Goal: Task Accomplishment & Management: Use online tool/utility

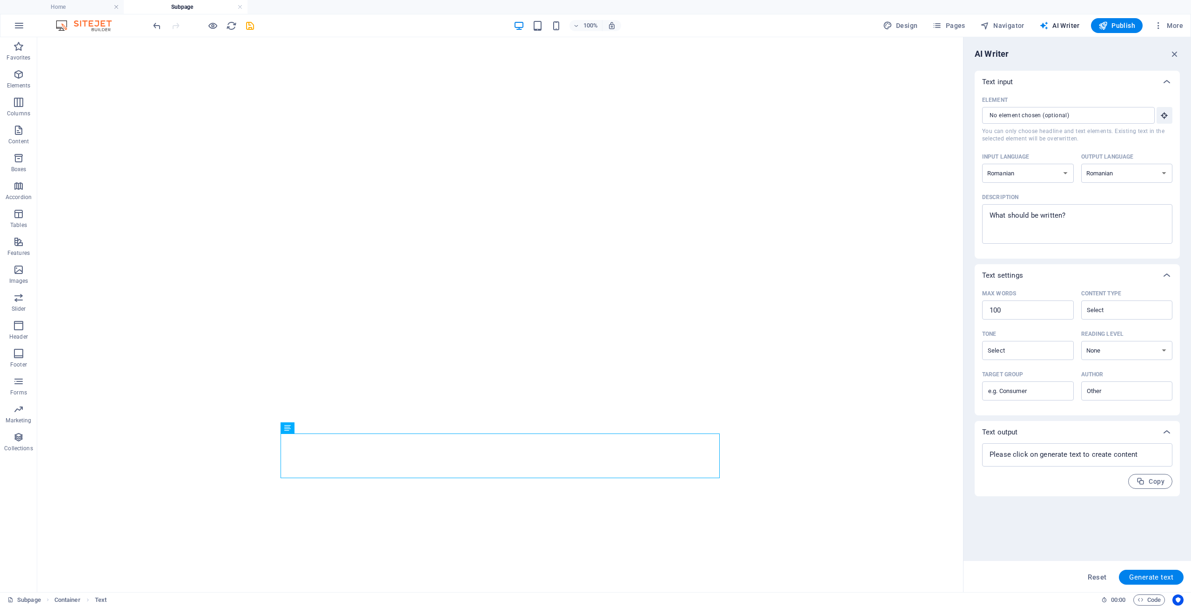
select select "Romanian"
click at [80, 45] on span "Container" at bounding box center [79, 43] width 24 height 6
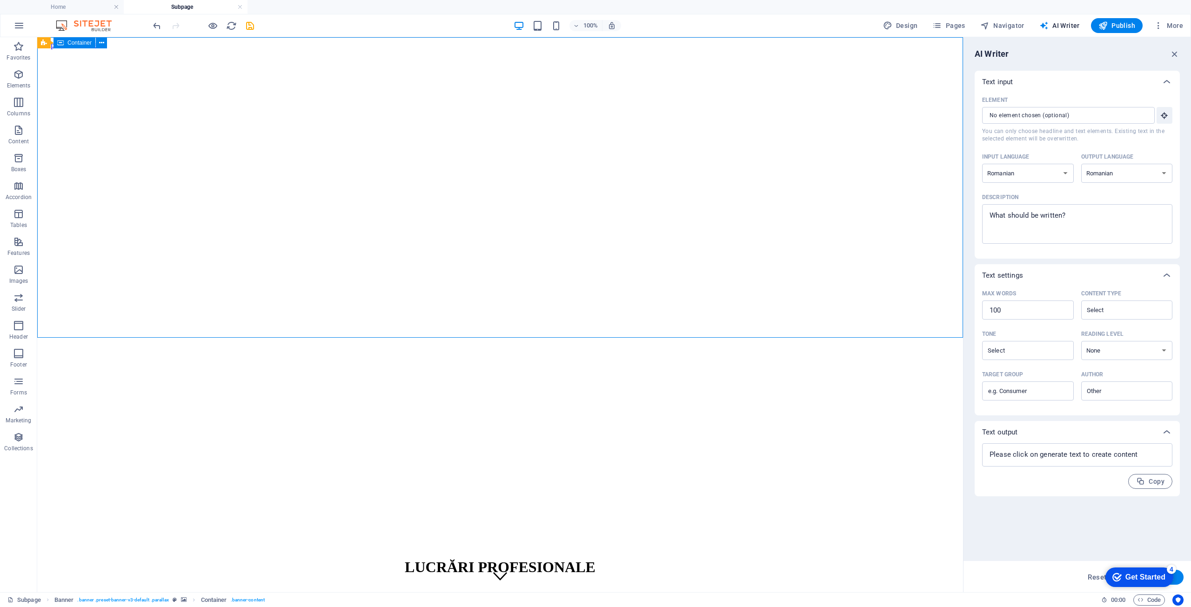
click at [80, 45] on span "Container" at bounding box center [79, 43] width 24 height 6
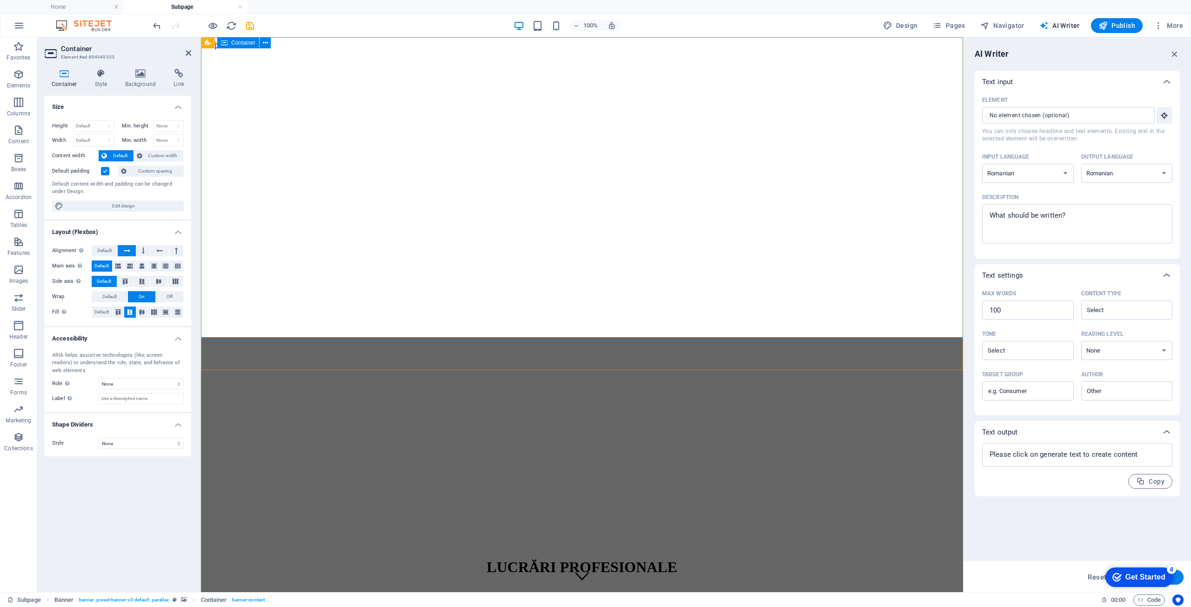
click at [491, 549] on div "LUCRĂRI PROFESIONALE [PHONE_NUMBER] | Jucu de Mijloc" at bounding box center [582, 585] width 754 height 72
click at [140, 76] on icon at bounding box center [140, 73] width 45 height 9
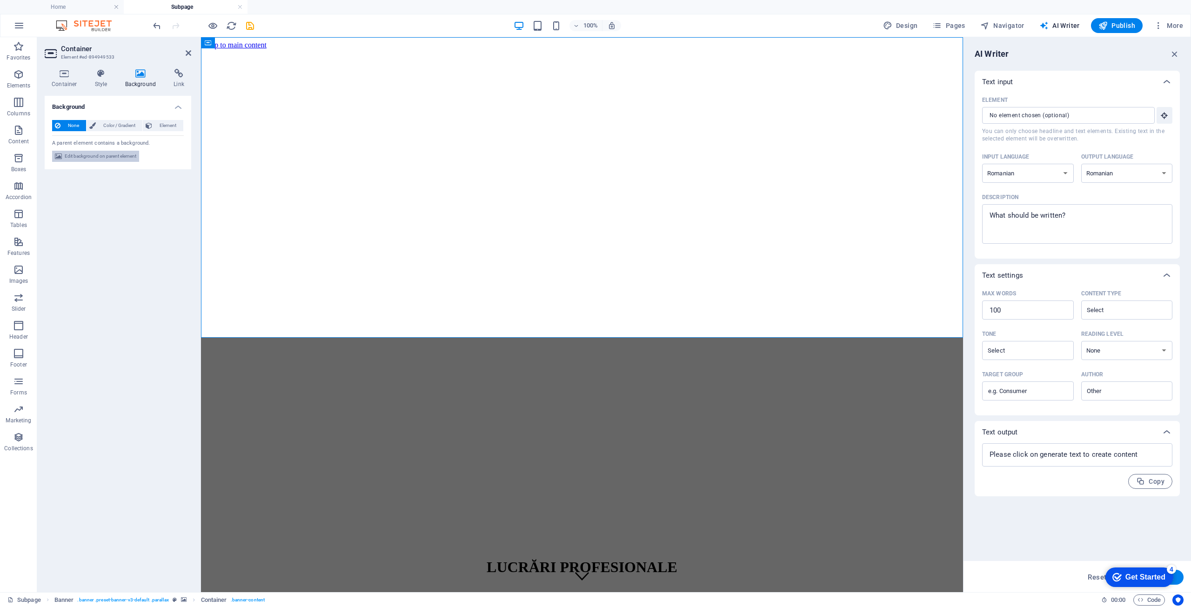
click at [103, 155] on span "Edit background on parent element" at bounding box center [101, 156] width 72 height 11
select select "%"
select select "px"
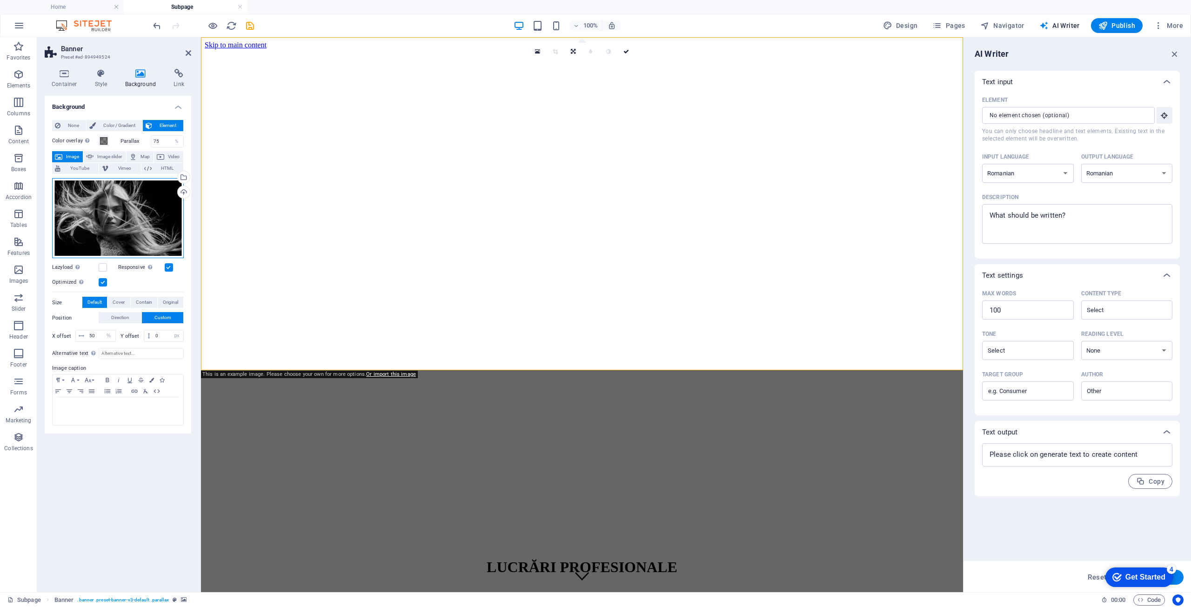
click at [136, 200] on div "Drag files here, click to choose files or select files from Files or our free s…" at bounding box center [118, 218] width 132 height 80
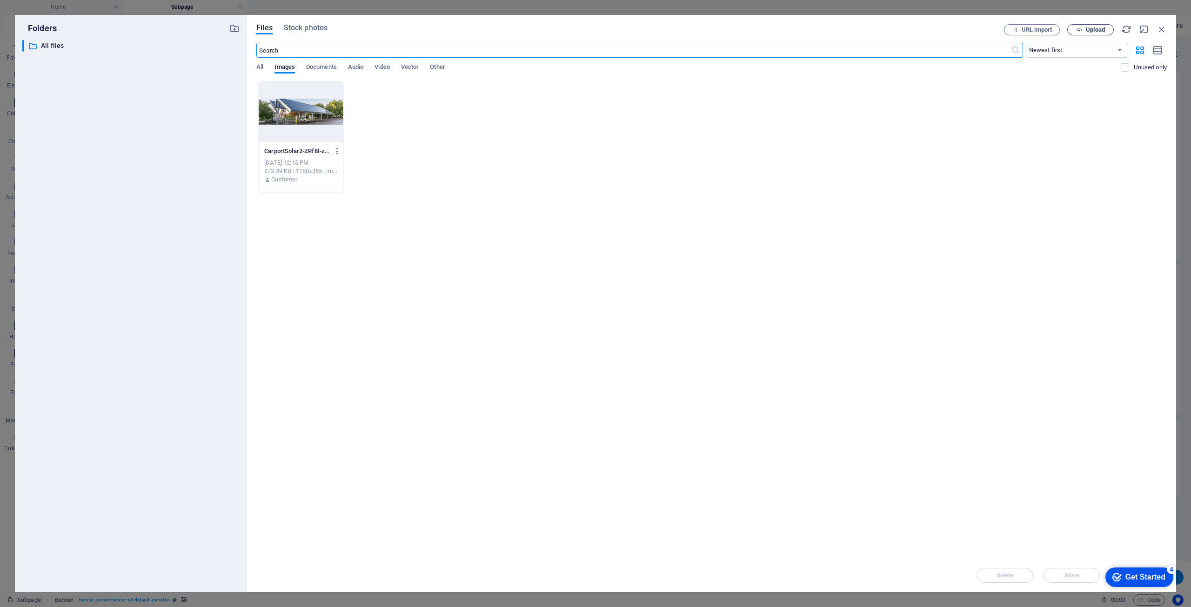
click at [1095, 32] on span "Upload" at bounding box center [1095, 30] width 19 height 6
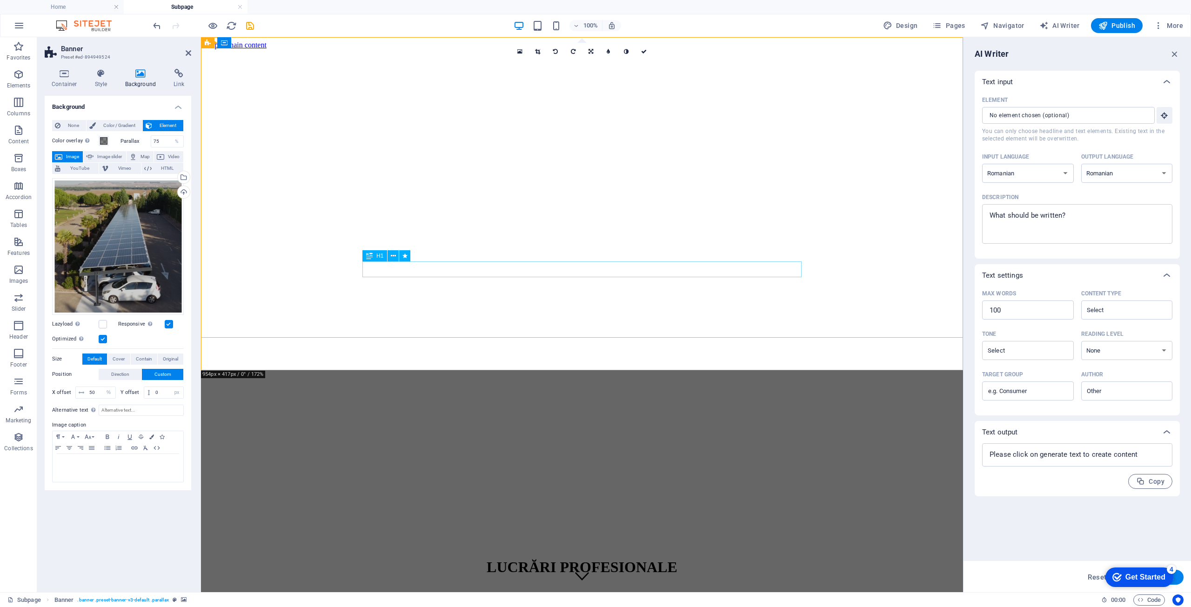
click at [623, 559] on div "LUCRĂRI PROFESIONALE" at bounding box center [582, 567] width 754 height 17
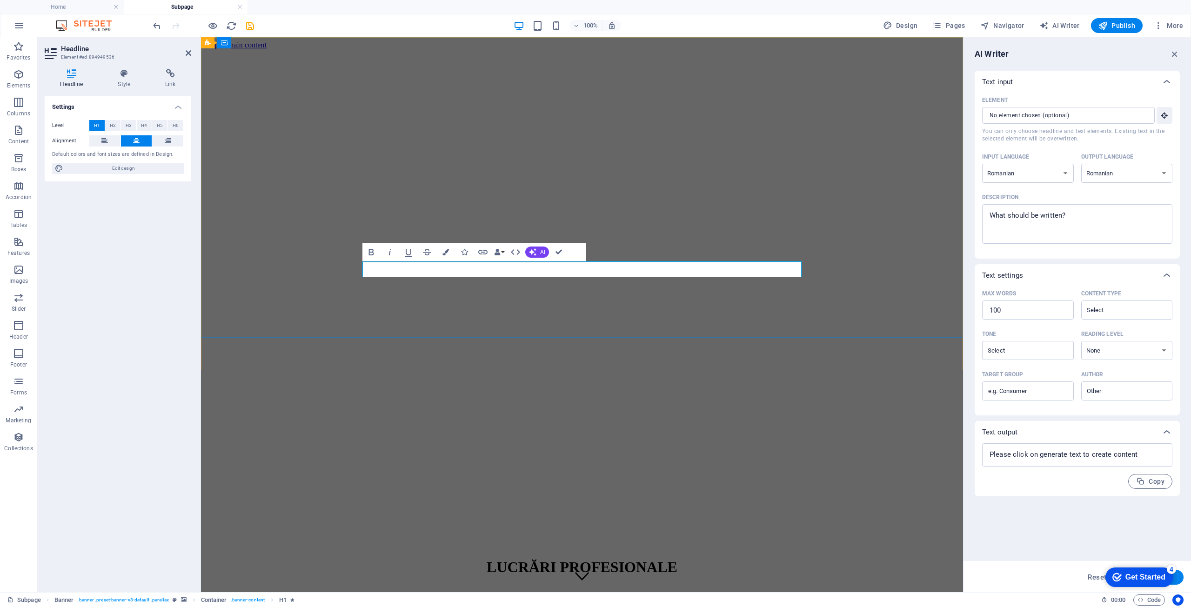
click at [565, 559] on span "LUCRĂRI PROFESIONALE" at bounding box center [582, 567] width 191 height 17
drag, startPoint x: 633, startPoint y: 268, endPoint x: 544, endPoint y: 269, distance: 88.8
click at [544, 559] on h1 "PROFESIONALE" at bounding box center [582, 567] width 754 height 17
click at [593, 559] on span "Parcări solare" at bounding box center [581, 567] width 89 height 17
click at [639, 559] on h1 "Parcări Solare" at bounding box center [582, 567] width 754 height 17
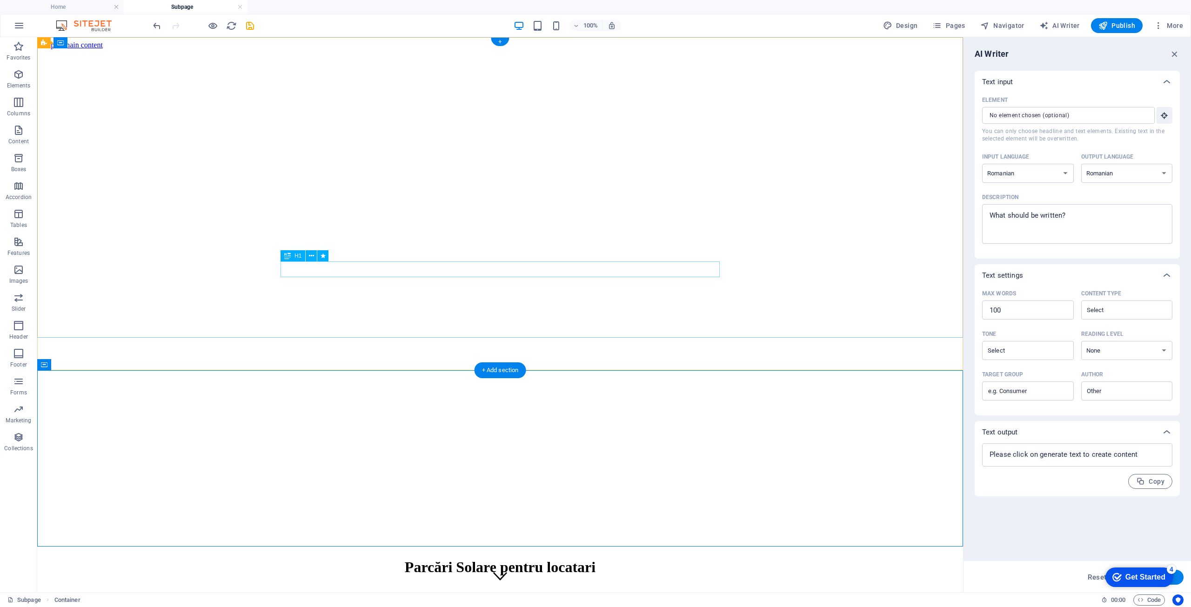
click at [474, 559] on div "Parcări Solare pentru locatari" at bounding box center [500, 567] width 918 height 17
click at [441, 559] on div "Parcări Solare pentru locatari" at bounding box center [500, 567] width 918 height 17
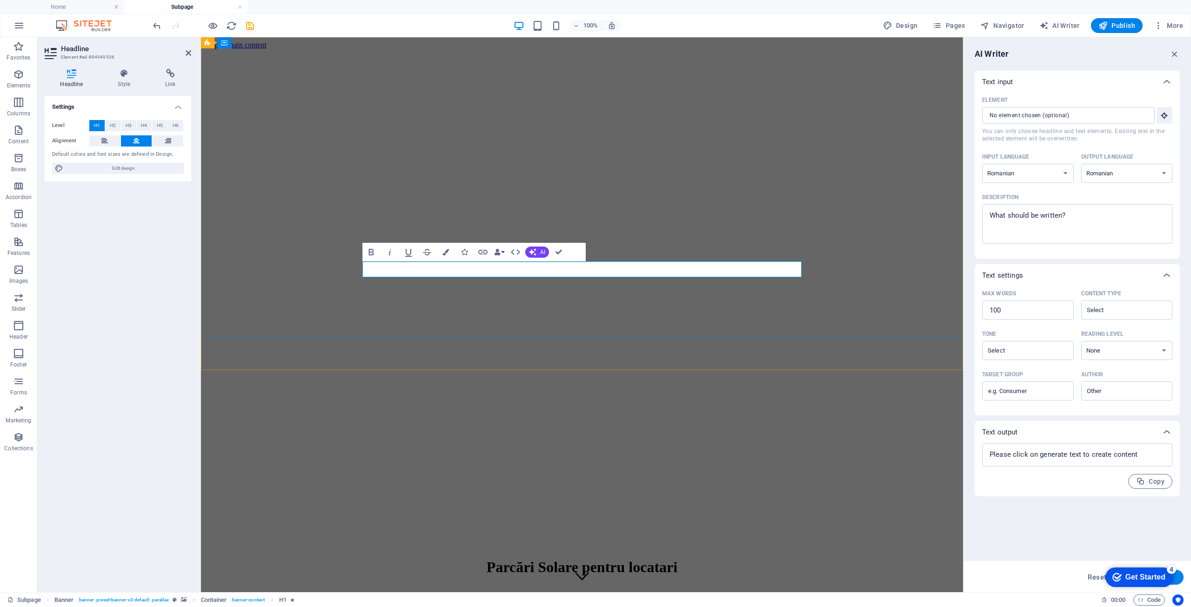
click at [489, 559] on h1 "Parcări Solare pentru locatari" at bounding box center [582, 567] width 754 height 17
click at [521, 602] on div "[PHONE_NUMBER] | Jucu de Mijloc" at bounding box center [582, 607] width 754 height 10
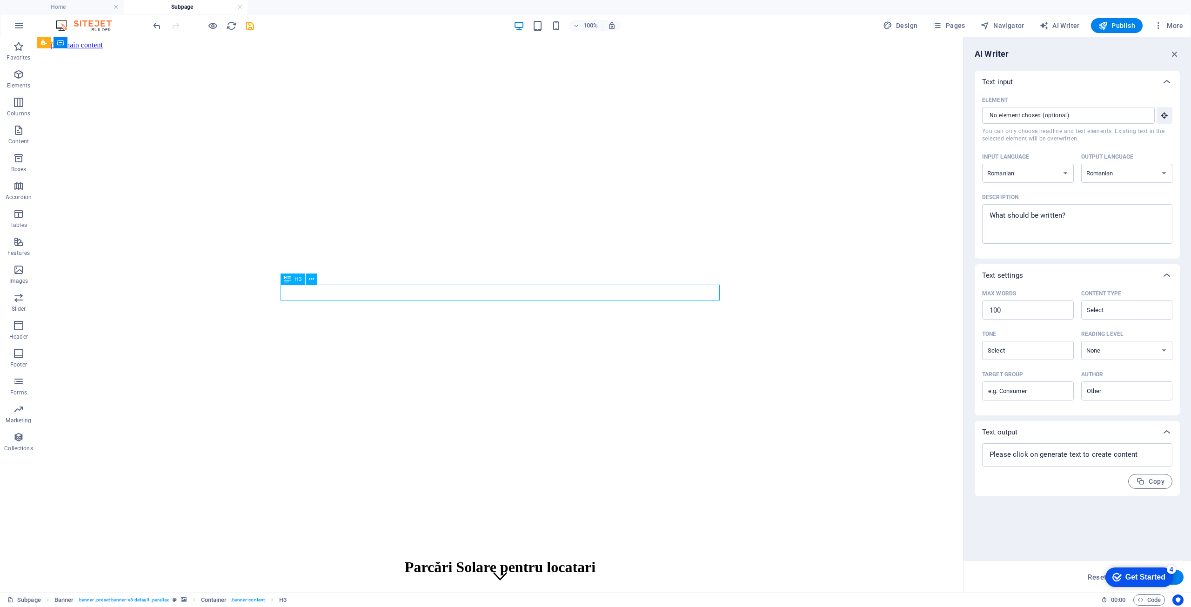
click at [479, 602] on div "[PHONE_NUMBER] | Jucu de Mijloc" at bounding box center [500, 607] width 918 height 10
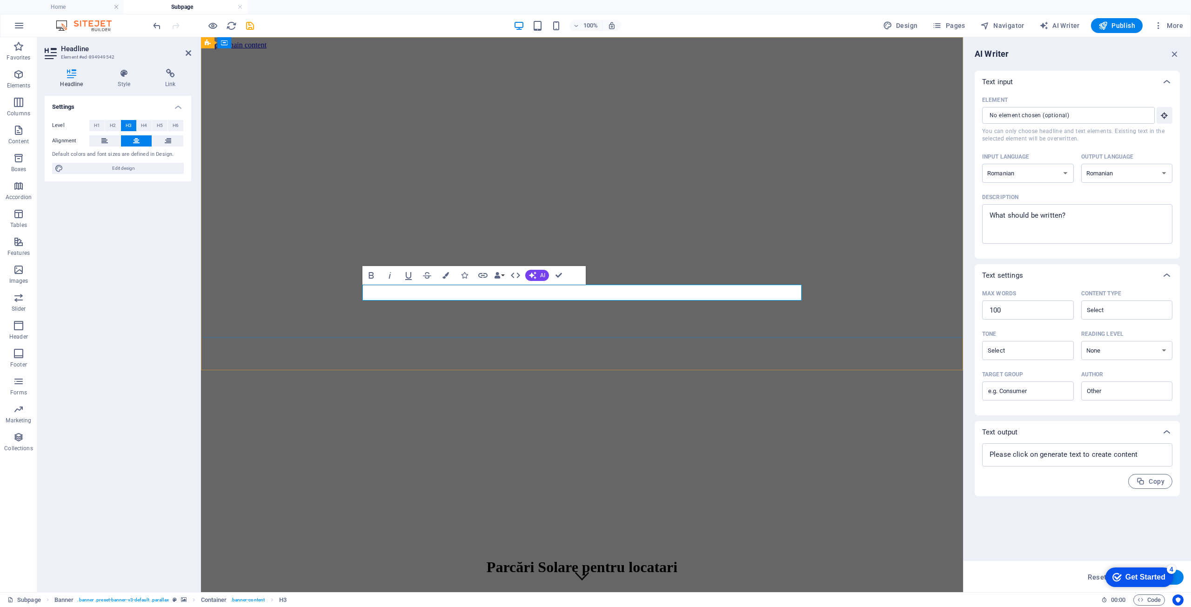
click at [479, 602] on h3 "[PHONE_NUMBER] | Jucu de Mijloc" at bounding box center [582, 607] width 754 height 10
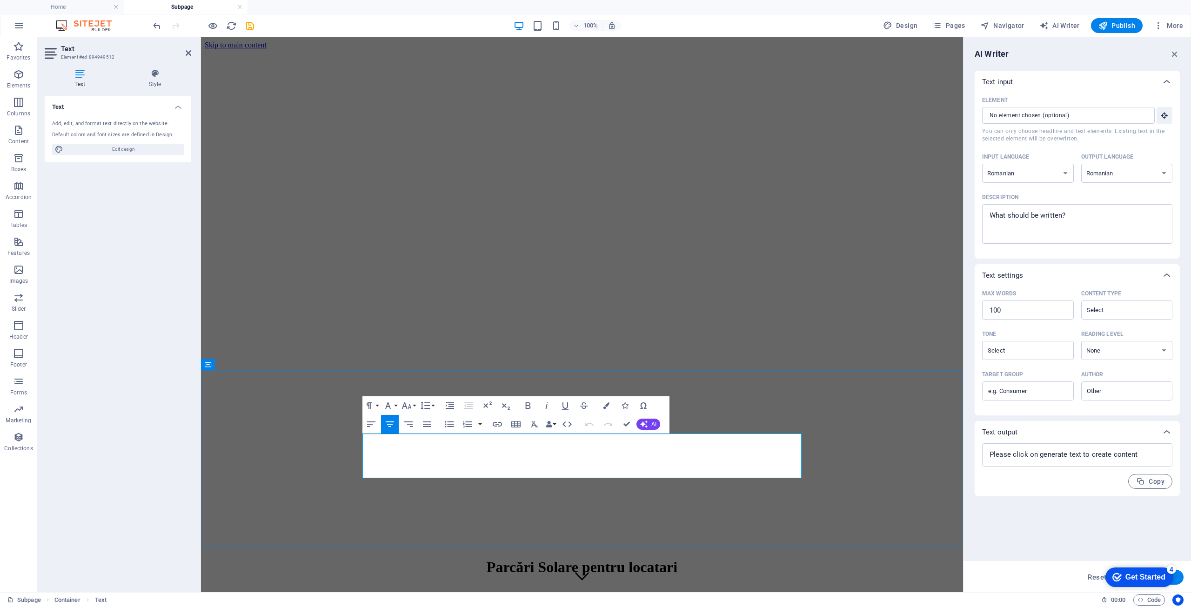
drag, startPoint x: 678, startPoint y: 471, endPoint x: 364, endPoint y: 441, distance: 315.4
click at [240, 563] on html "Skip to main content Parcări Solare pentru locatari [PHONE_NUMBER] | Jucu de Mi…" at bounding box center [582, 393] width 762 height 712
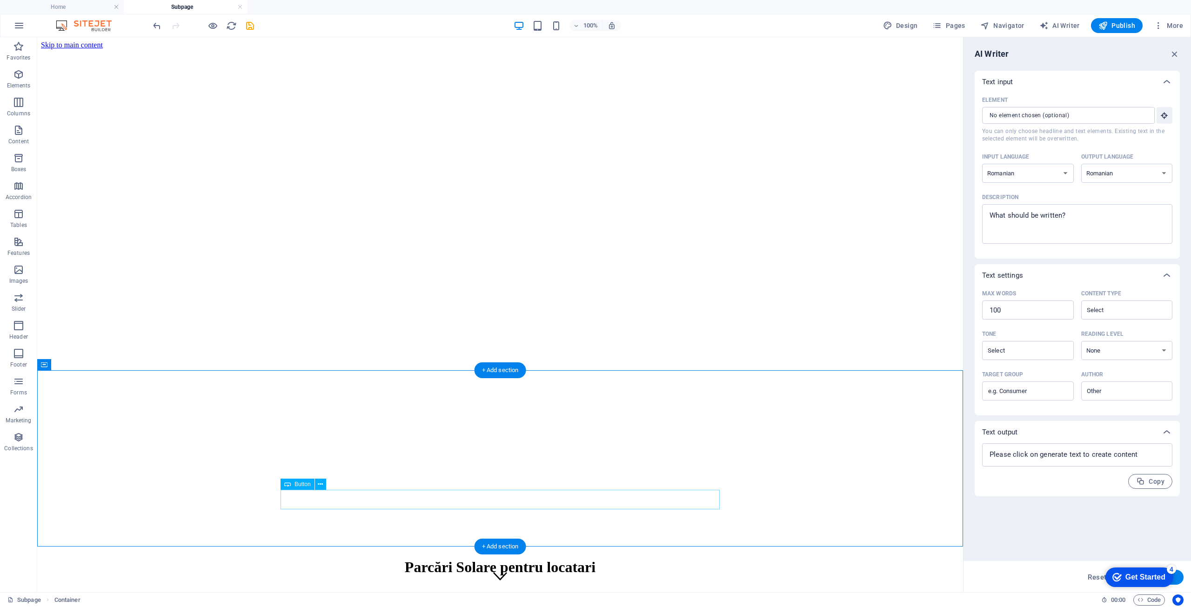
click at [551, 602] on div "[PHONE_NUMBER] | Jucu de Mijloc" at bounding box center [500, 607] width 918 height 10
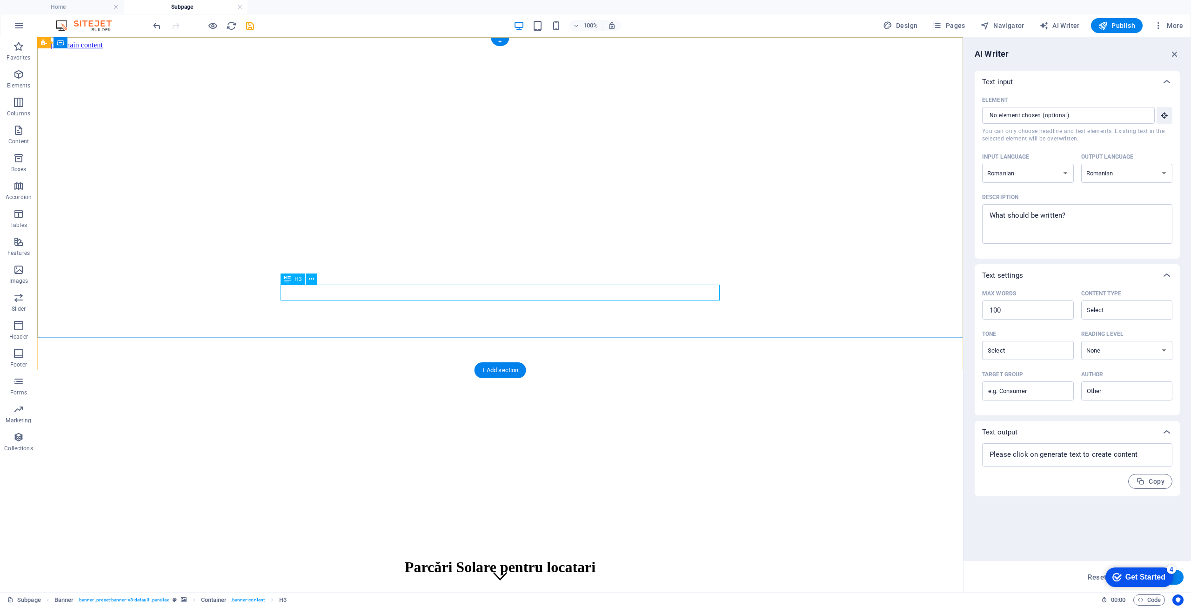
click at [281, 602] on div "[PHONE_NUMBER] | Jucu de Mijloc" at bounding box center [500, 607] width 918 height 10
click at [497, 559] on div "Parcări Solare pentru locatari" at bounding box center [500, 567] width 918 height 17
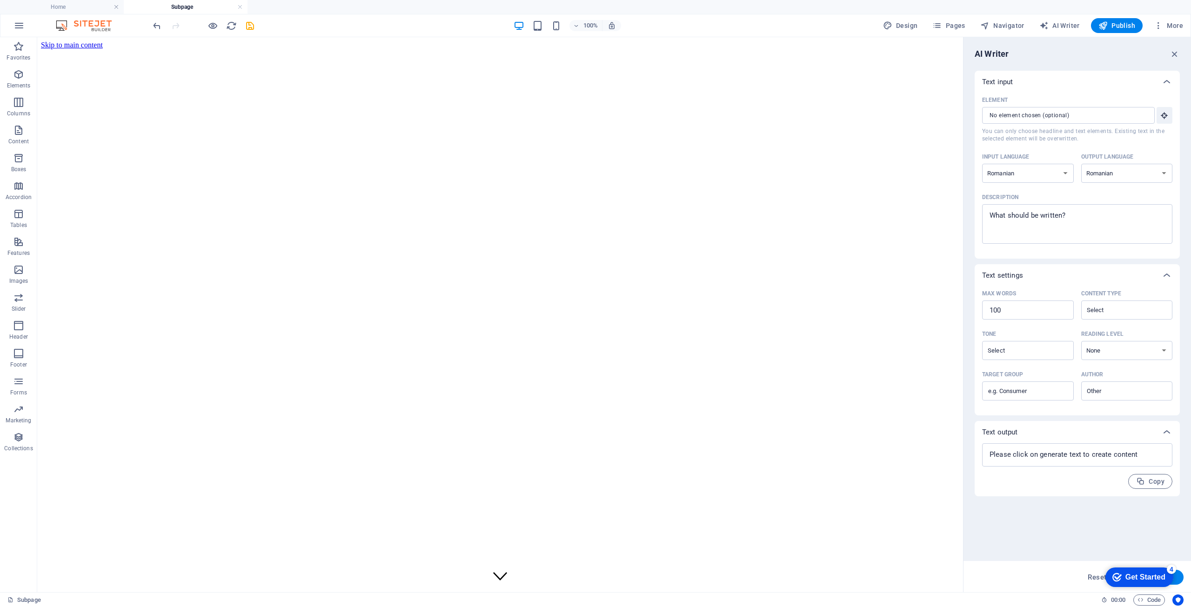
click at [774, 568] on html "Skip to main content Parcări Residențiale pentru Ansambluri de Blocuri Construi…" at bounding box center [500, 360] width 926 height 647
click at [601, 549] on div at bounding box center [500, 552] width 918 height 7
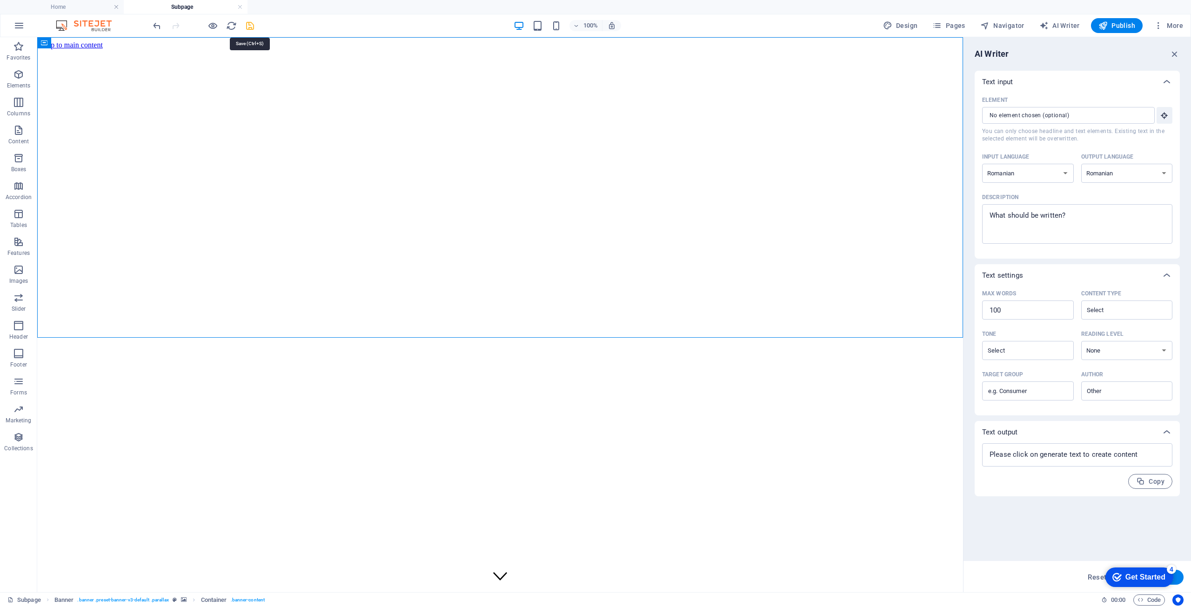
click at [251, 23] on icon "save" at bounding box center [250, 25] width 11 height 11
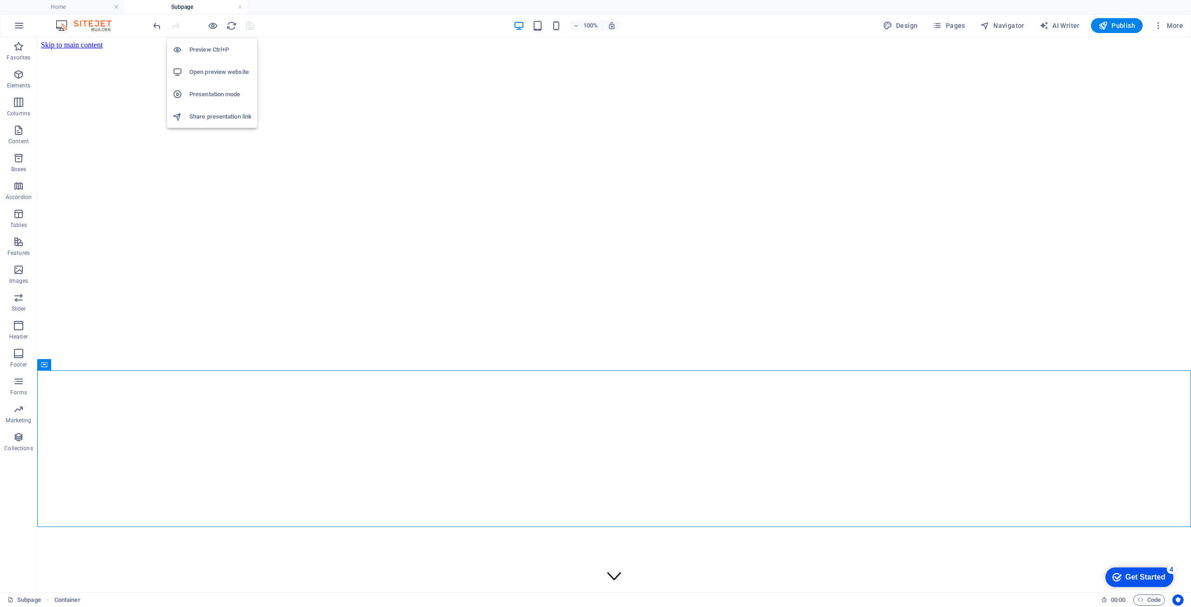
click at [205, 47] on h6 "Preview Ctrl+P" at bounding box center [220, 49] width 62 height 11
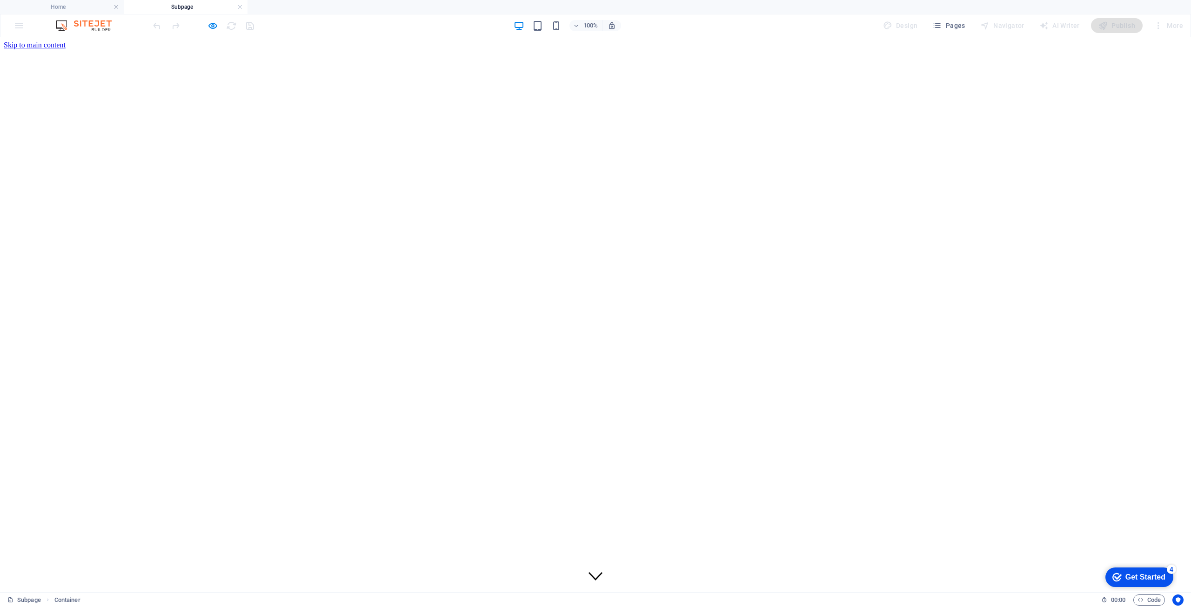
click at [611, 549] on div at bounding box center [595, 552] width 1183 height 7
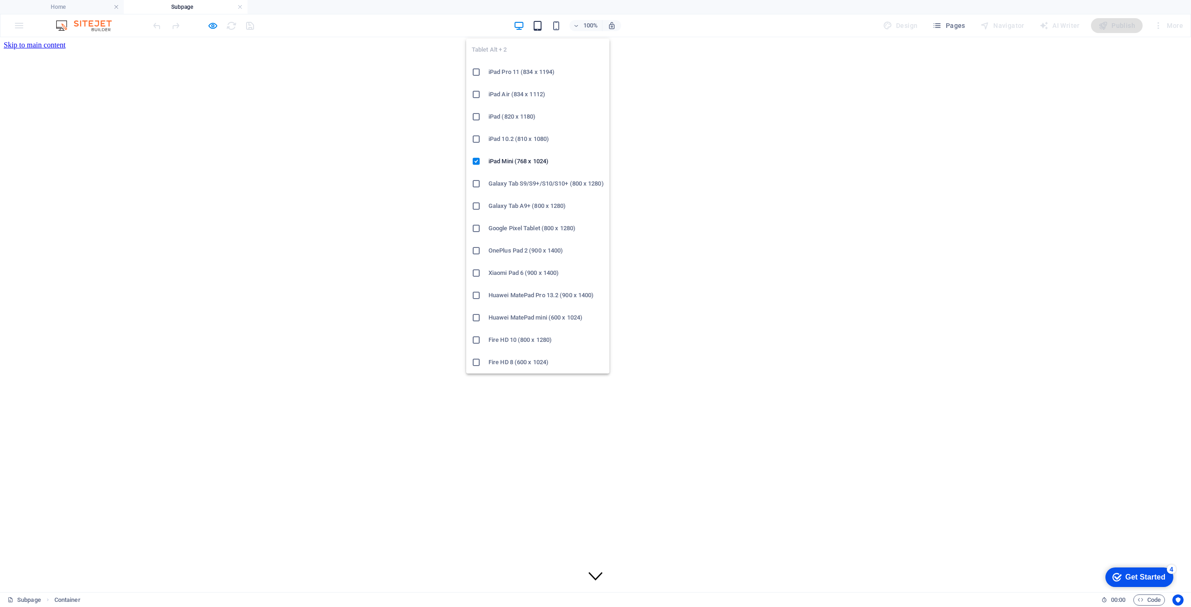
click at [540, 25] on icon "button" at bounding box center [537, 25] width 11 height 11
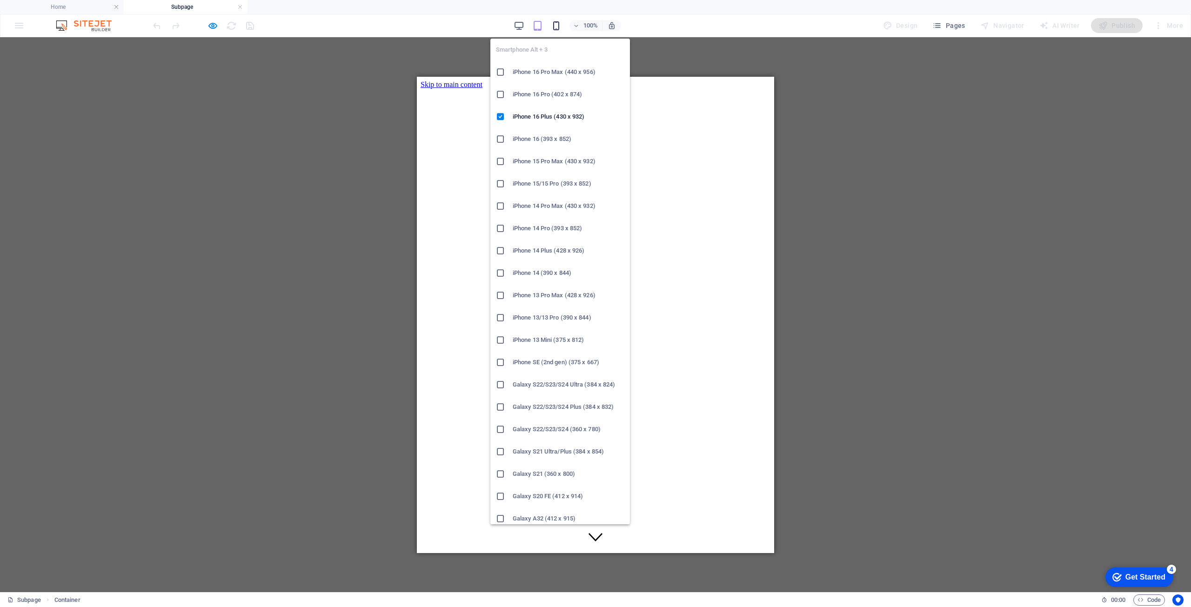
click at [556, 24] on icon "button" at bounding box center [556, 25] width 11 height 11
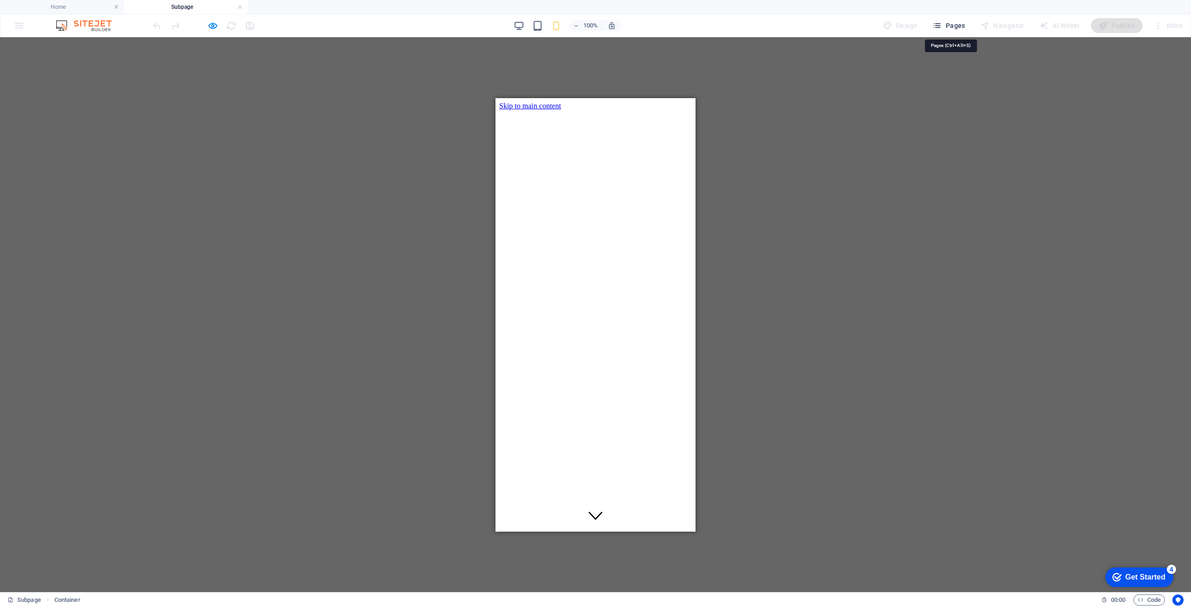
click at [954, 25] on span "Pages" at bounding box center [948, 25] width 33 height 9
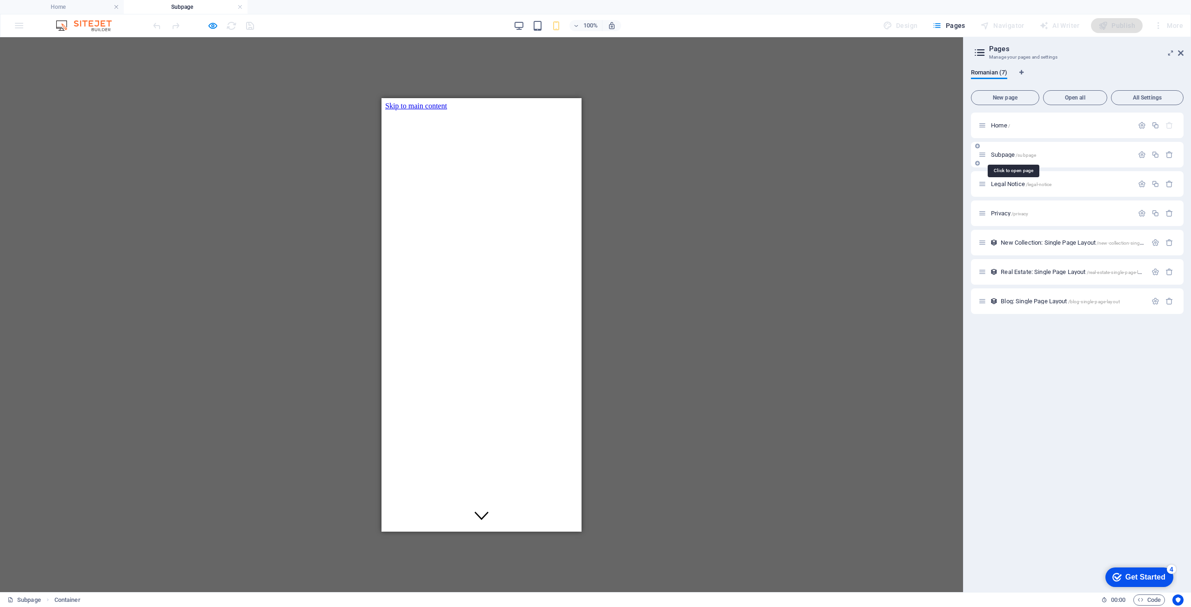
click at [1005, 155] on span "Subpage /subpage" at bounding box center [1013, 154] width 45 height 7
click at [1153, 153] on icon "button" at bounding box center [1155, 155] width 8 height 8
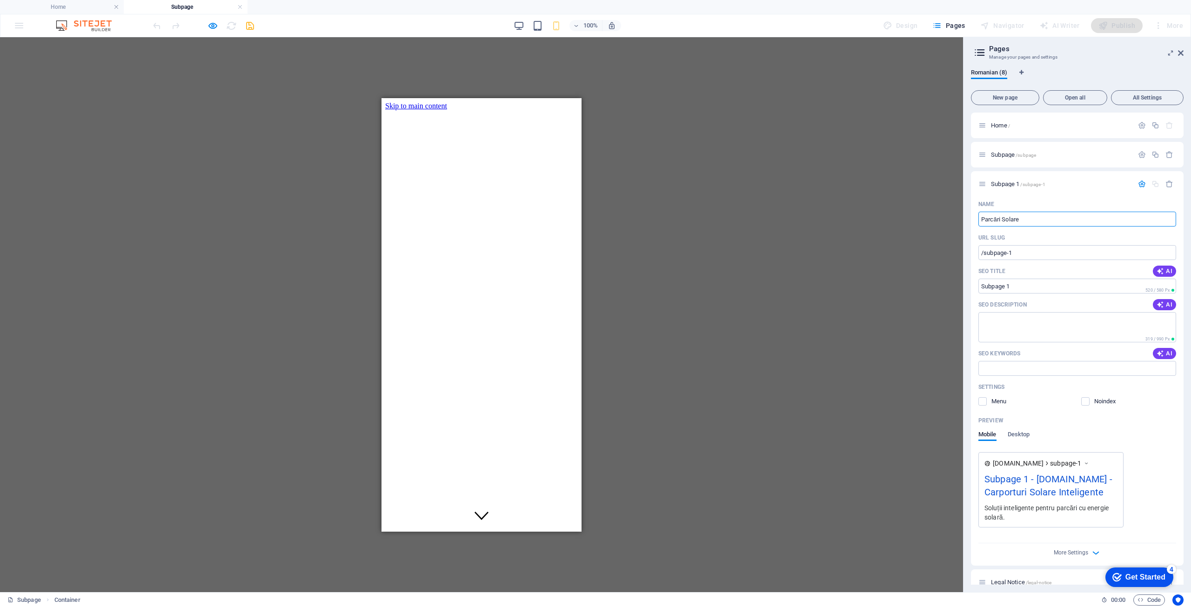
type input "Parcări Solare"
type input "/parcari-solare"
type input "Parcări Solare"
click at [857, 356] on div "H1 Banner Banner Container H3 Spacer Icon Container H2 Spacer Text Spacer Button" at bounding box center [481, 314] width 963 height 555
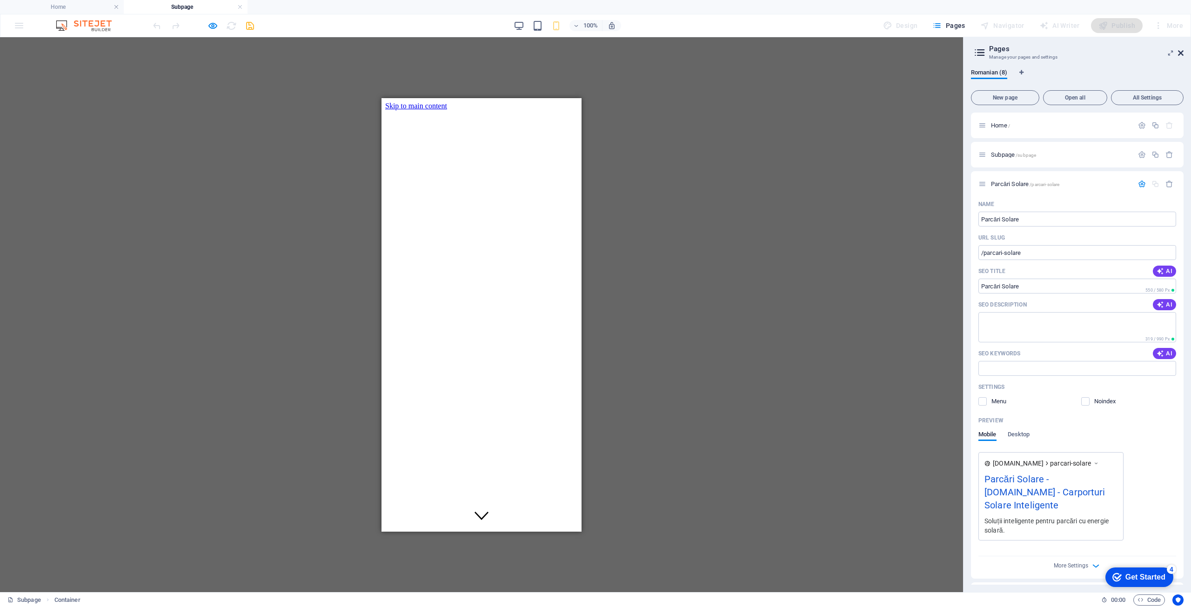
click at [1181, 54] on icon at bounding box center [1181, 52] width 6 height 7
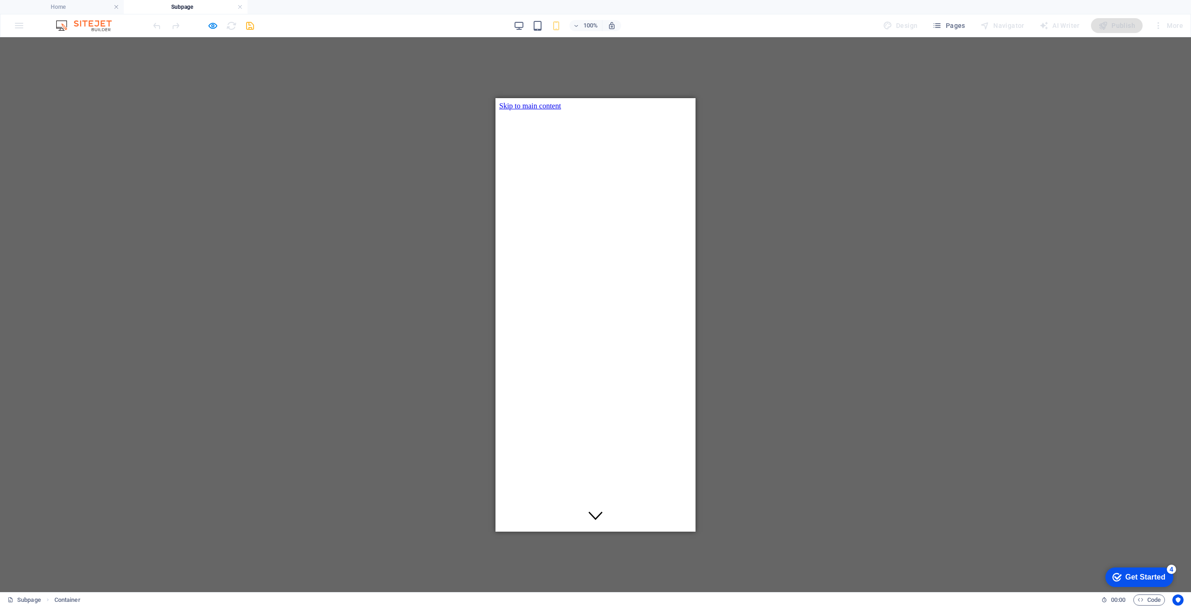
click at [934, 120] on div "H1 Banner Banner Container H3 Spacer Icon Container H2 Spacer Text Spacer Button" at bounding box center [595, 314] width 1191 height 555
click at [178, 8] on h4 "Subpage" at bounding box center [186, 7] width 124 height 10
click at [100, 27] on img at bounding box center [88, 25] width 70 height 11
click at [60, 26] on img at bounding box center [88, 25] width 70 height 11
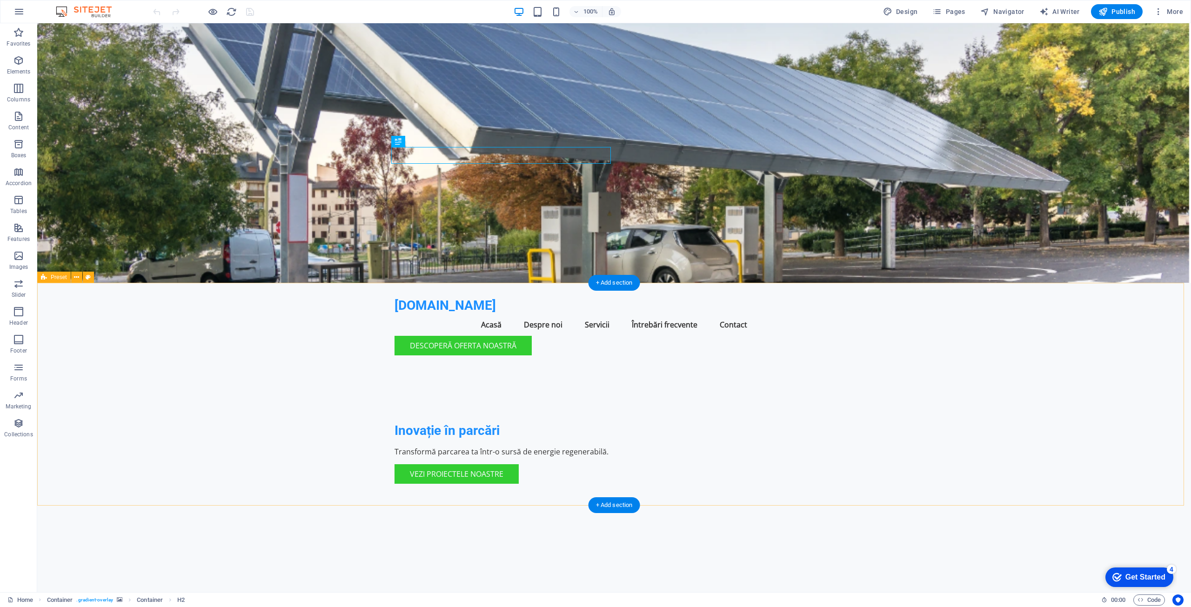
click at [954, 11] on span "Pages" at bounding box center [948, 11] width 33 height 9
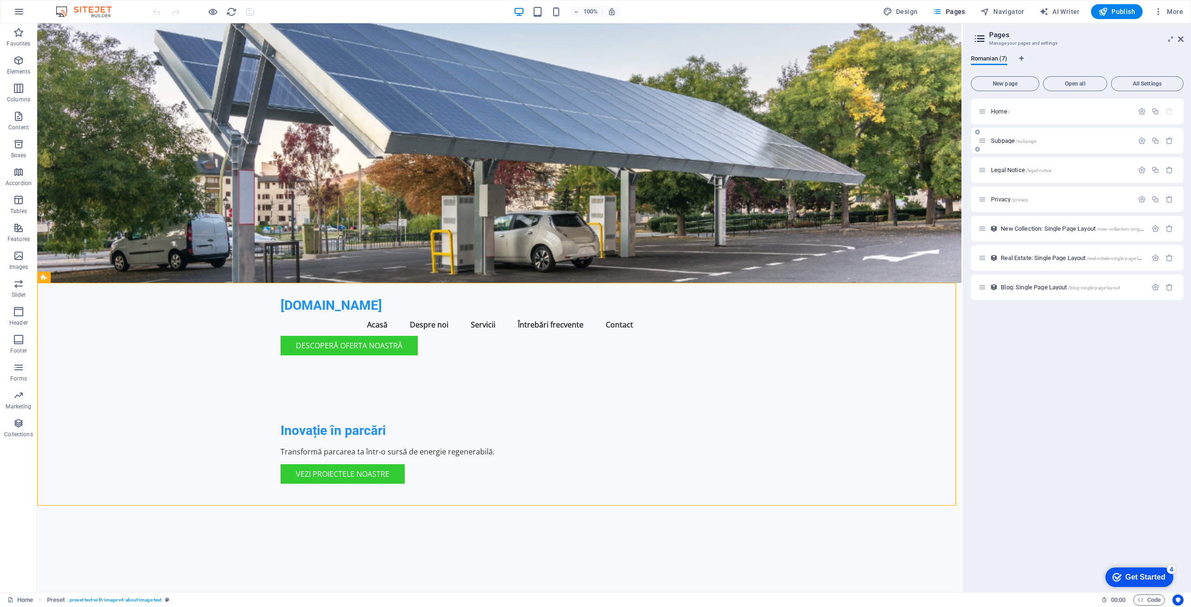
click at [1002, 141] on span "Subpage /subpage" at bounding box center [1013, 140] width 45 height 7
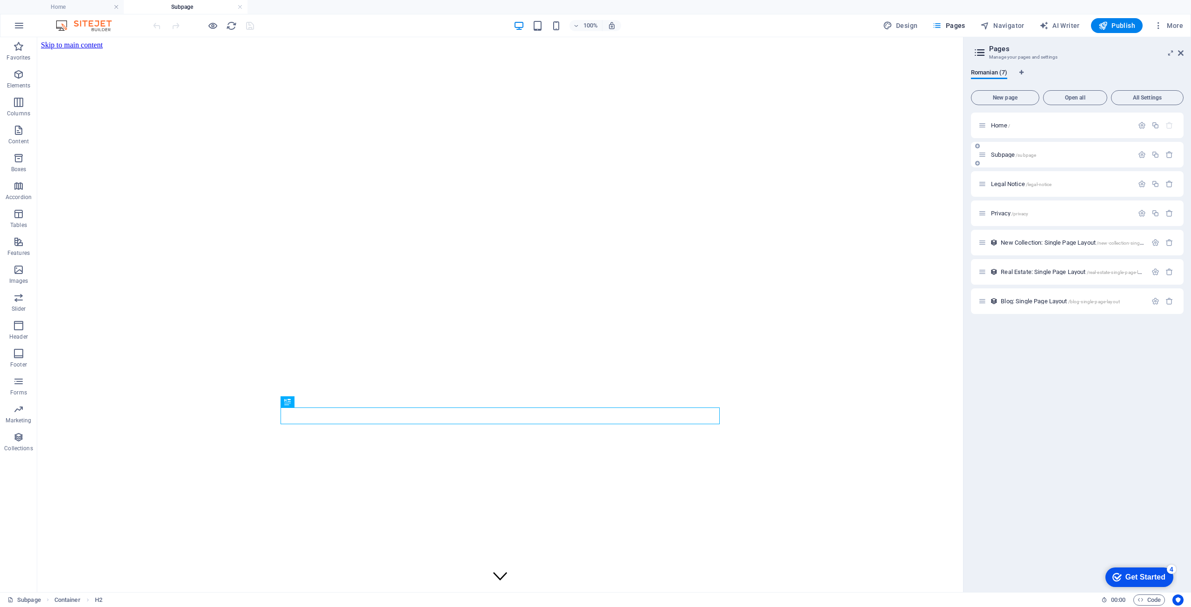
click at [1007, 157] on span "Subpage /subpage" at bounding box center [1013, 154] width 45 height 7
click at [984, 158] on icon at bounding box center [982, 155] width 8 height 8
click at [978, 163] on icon at bounding box center [977, 163] width 5 height 6
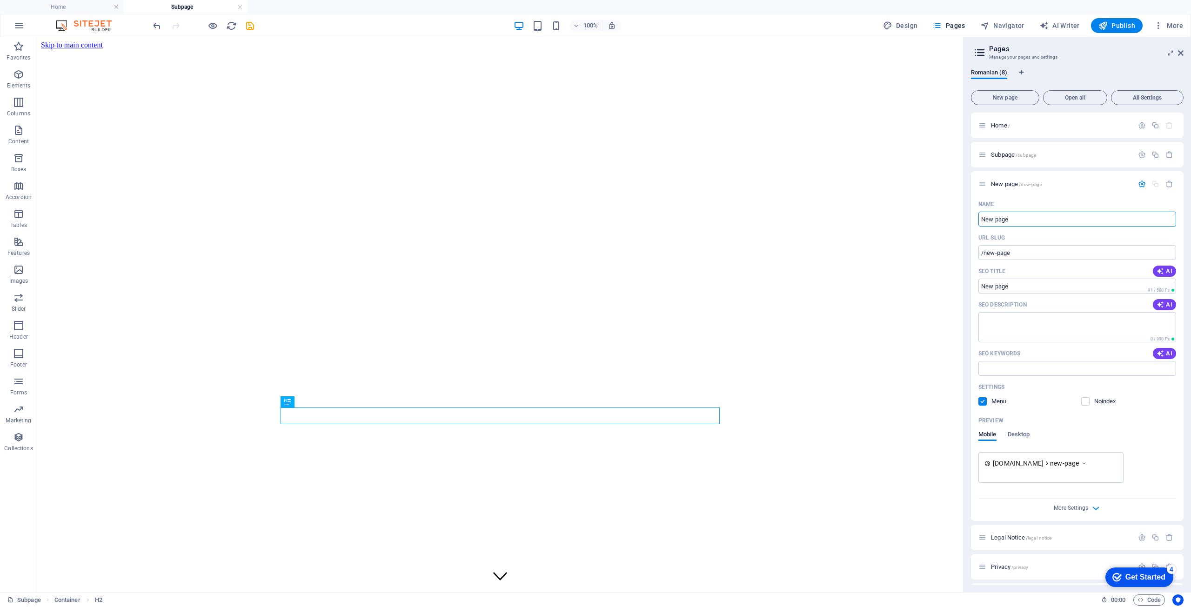
click at [899, 550] on html "Skip to main content Parcări Residențiale pentru Ansambluri de Blocuri Construi…" at bounding box center [500, 356] width 926 height 639
click at [1141, 155] on icon "button" at bounding box center [1142, 155] width 8 height 8
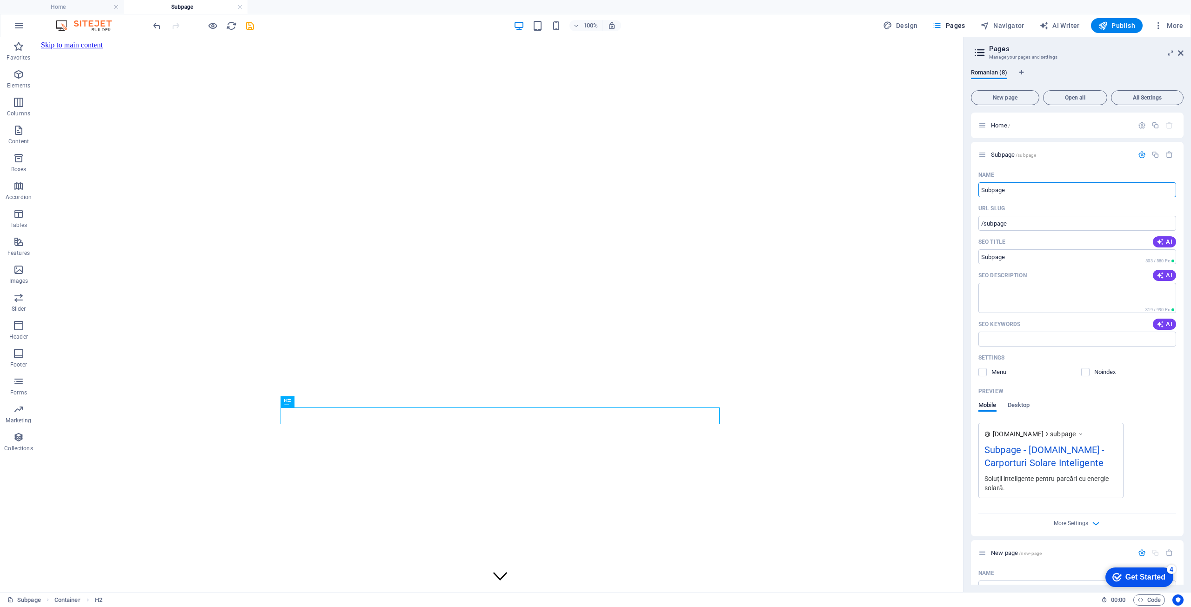
drag, startPoint x: 1021, startPoint y: 191, endPoint x: 969, endPoint y: 202, distance: 53.7
click at [966, 186] on div "Romanian (8) New page Open all All Settings Home / Subpage /subpage Name Subpag…" at bounding box center [1076, 326] width 227 height 531
type input "Parcari Solare"
type input "/parcari-solare"
type input "Parcari Solare"
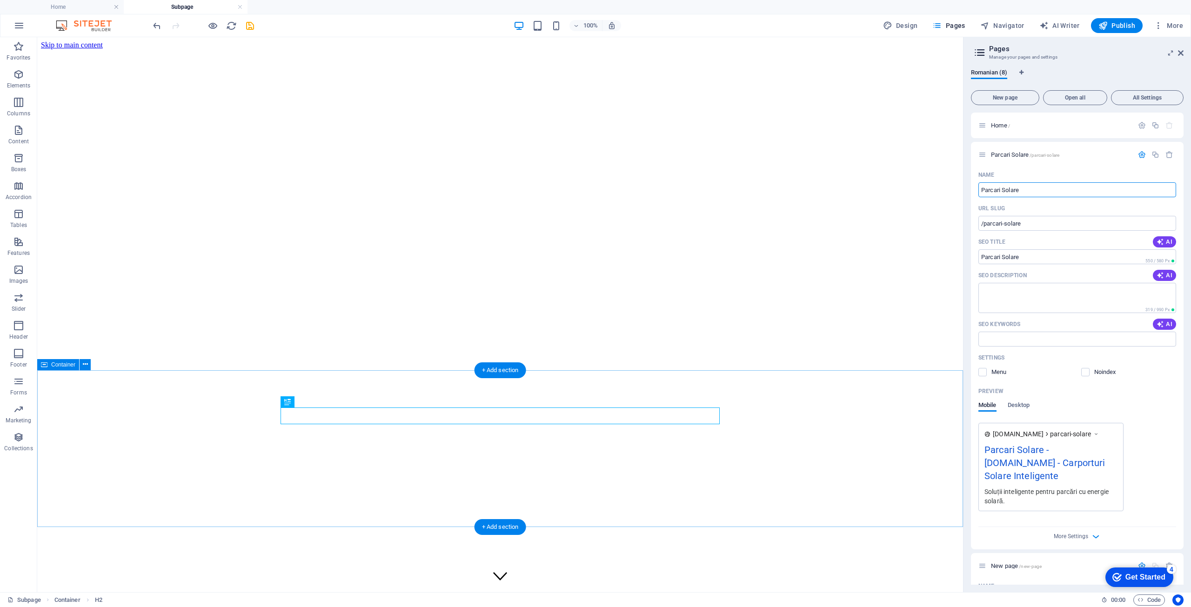
type input "Parcari Solare"
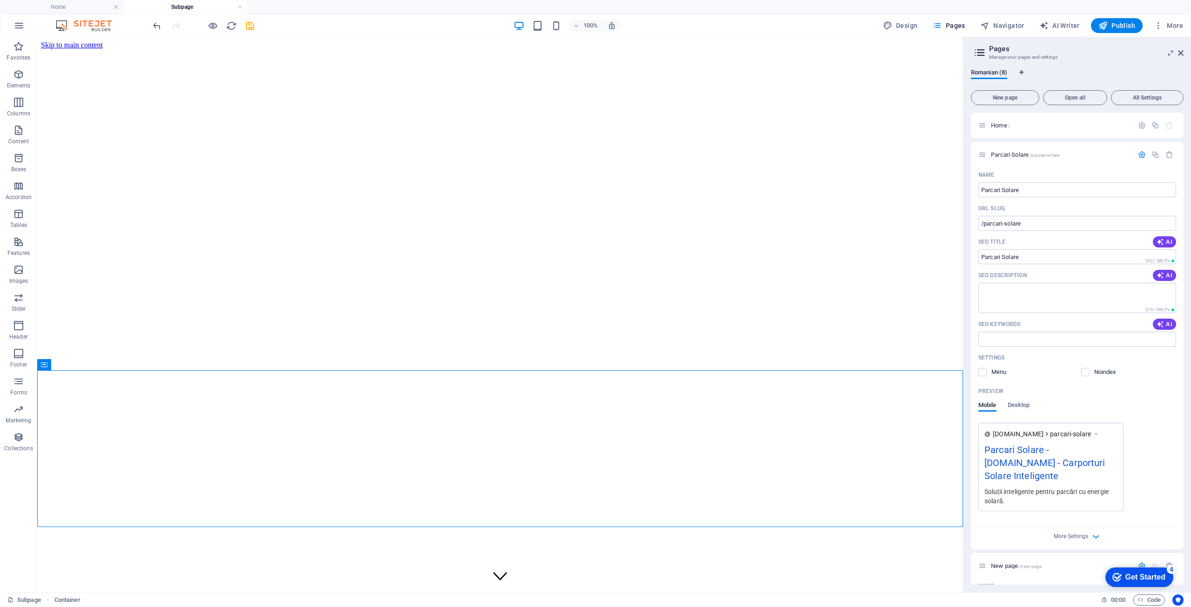
click at [895, 554] on html "Skip to main content Parcări Residențiale pentru Ansambluri de Blocuri Construi…" at bounding box center [500, 356] width 926 height 639
click at [848, 549] on div at bounding box center [500, 552] width 918 height 7
click at [100, 43] on icon at bounding box center [101, 43] width 5 height 10
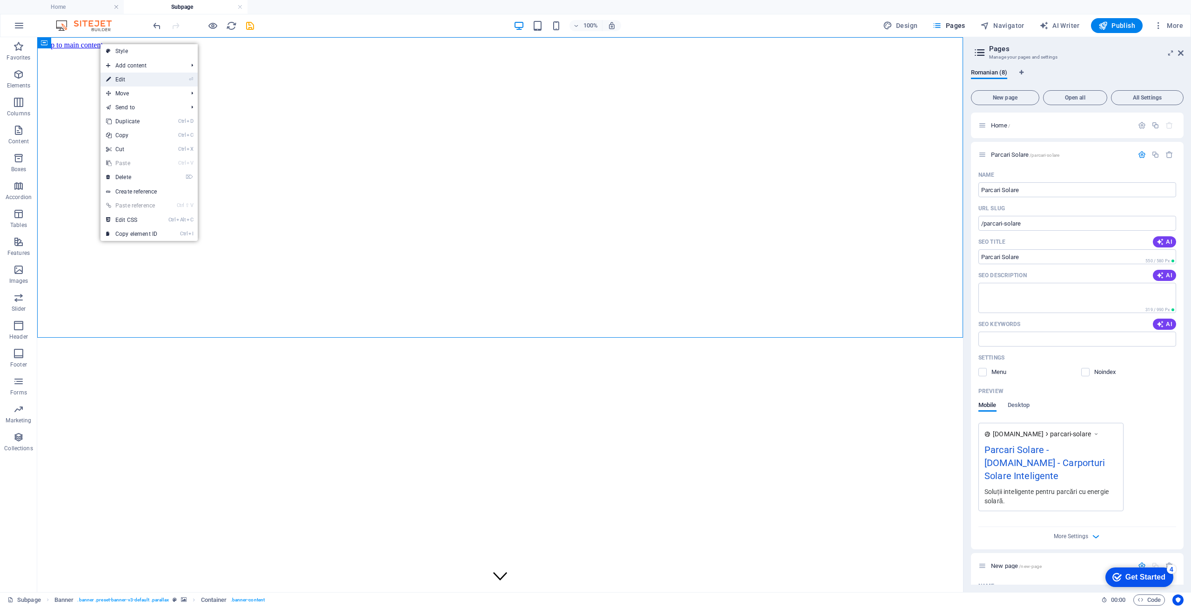
click at [116, 78] on link "⏎ Edit" at bounding box center [131, 80] width 62 height 14
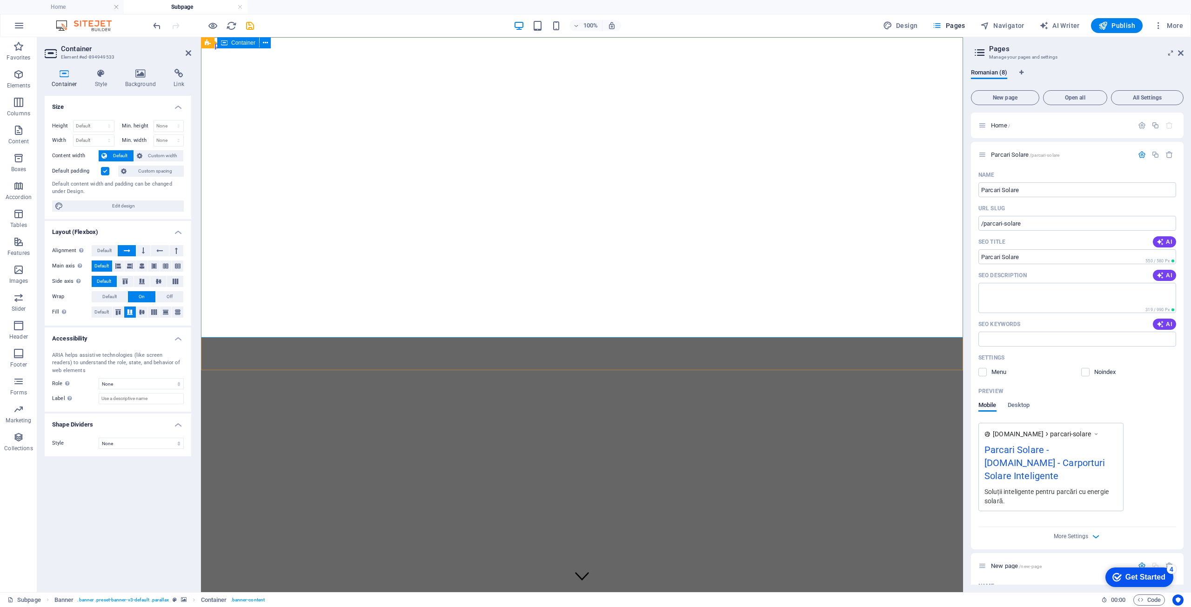
click at [554, 549] on div at bounding box center [582, 552] width 754 height 7
click at [135, 82] on h4 "Background" at bounding box center [142, 79] width 49 height 20
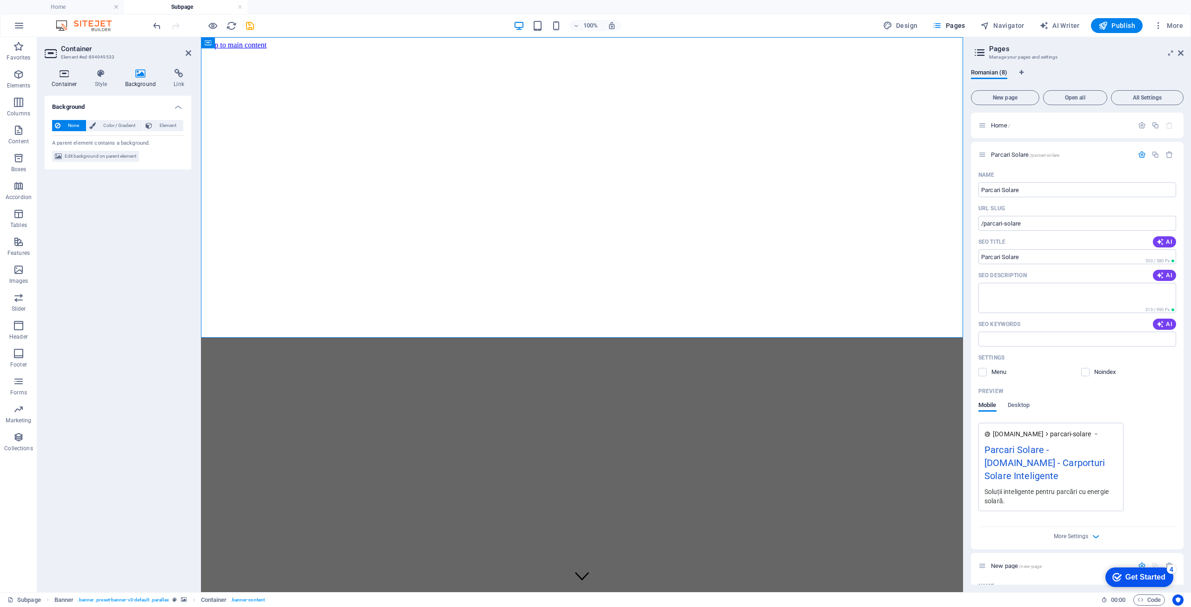
click at [67, 81] on h4 "Container" at bounding box center [66, 79] width 43 height 20
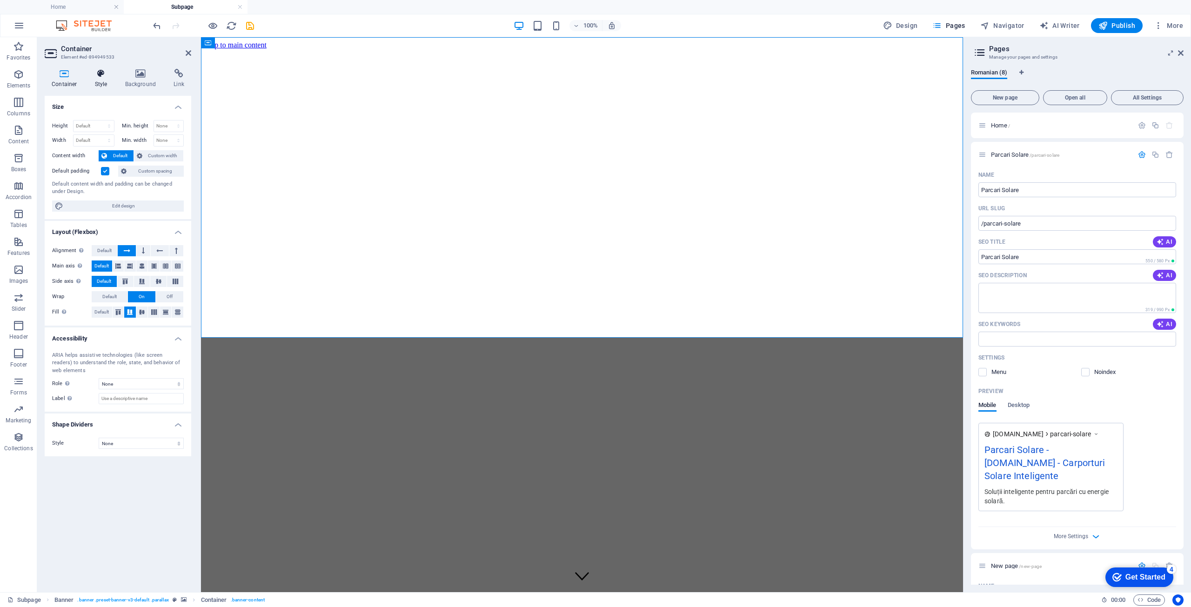
click at [98, 80] on h4 "Style" at bounding box center [103, 79] width 30 height 20
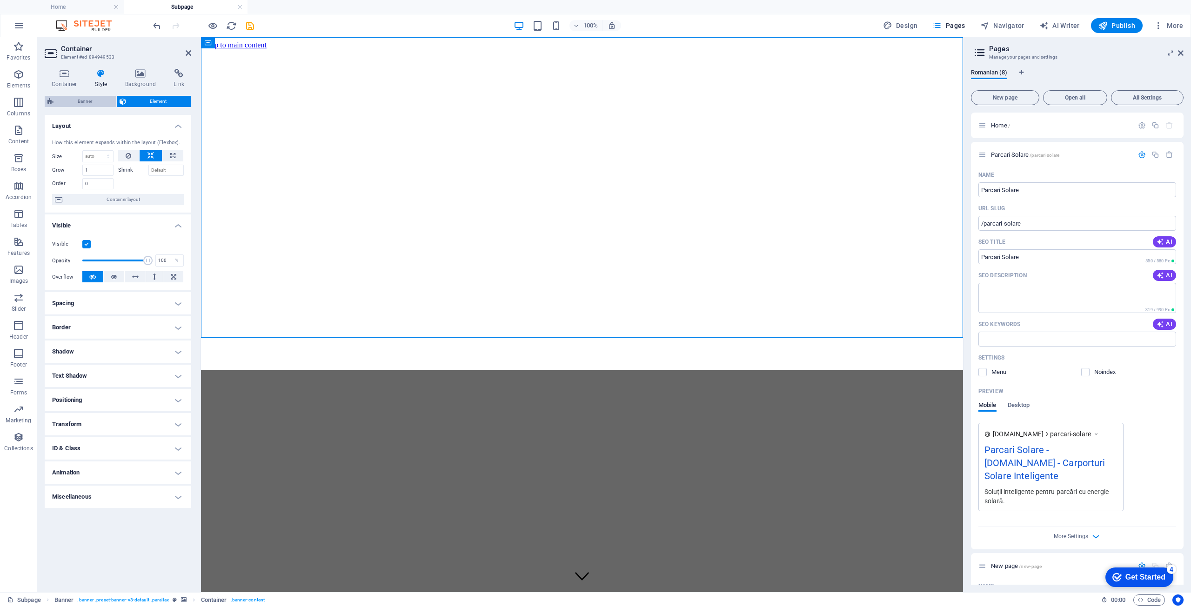
click at [90, 102] on span "Banner" at bounding box center [84, 101] width 57 height 11
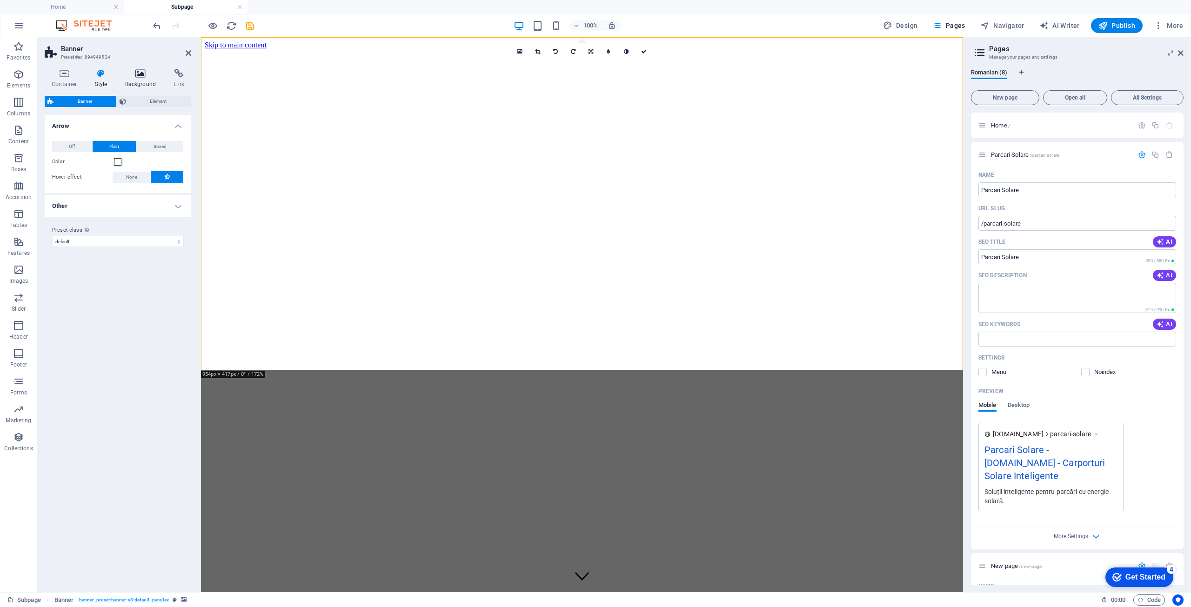
click at [141, 78] on icon at bounding box center [140, 73] width 45 height 9
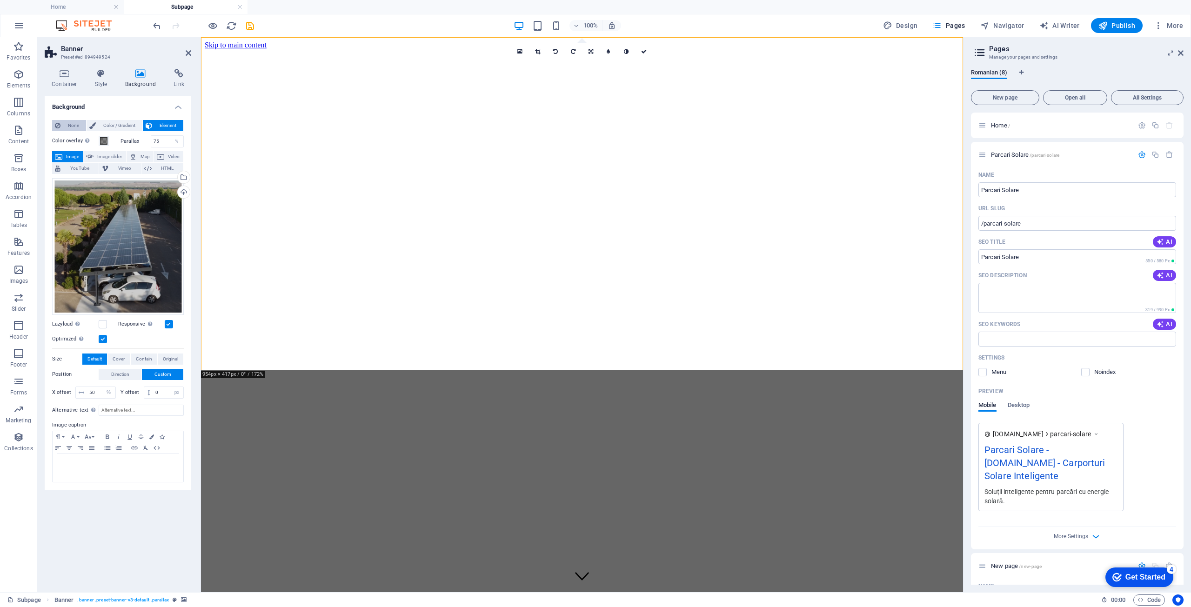
click at [71, 126] on span "None" at bounding box center [73, 125] width 20 height 11
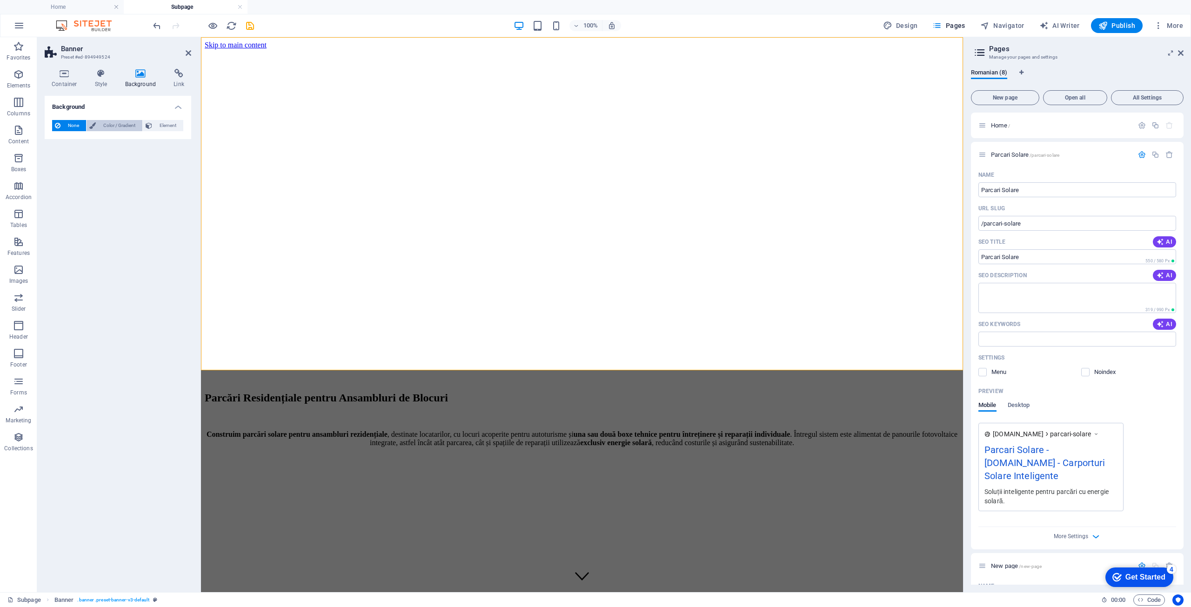
click at [112, 127] on span "Color / Gradient" at bounding box center [119, 125] width 41 height 11
click at [158, 127] on span "Element" at bounding box center [168, 125] width 26 height 11
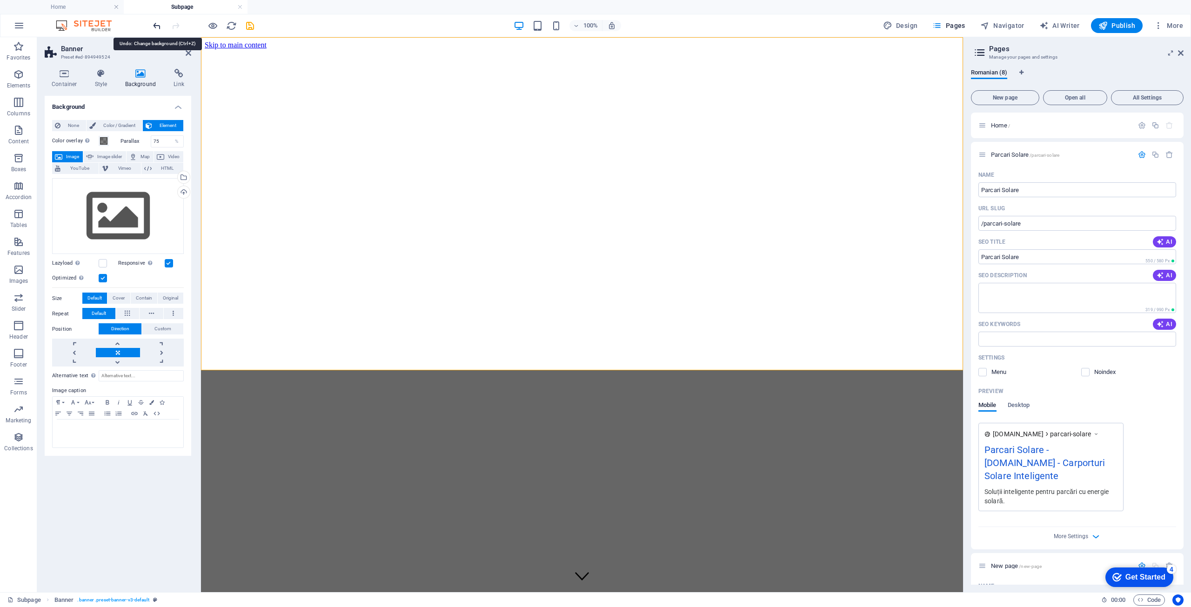
click at [156, 24] on icon "undo" at bounding box center [157, 25] width 11 height 11
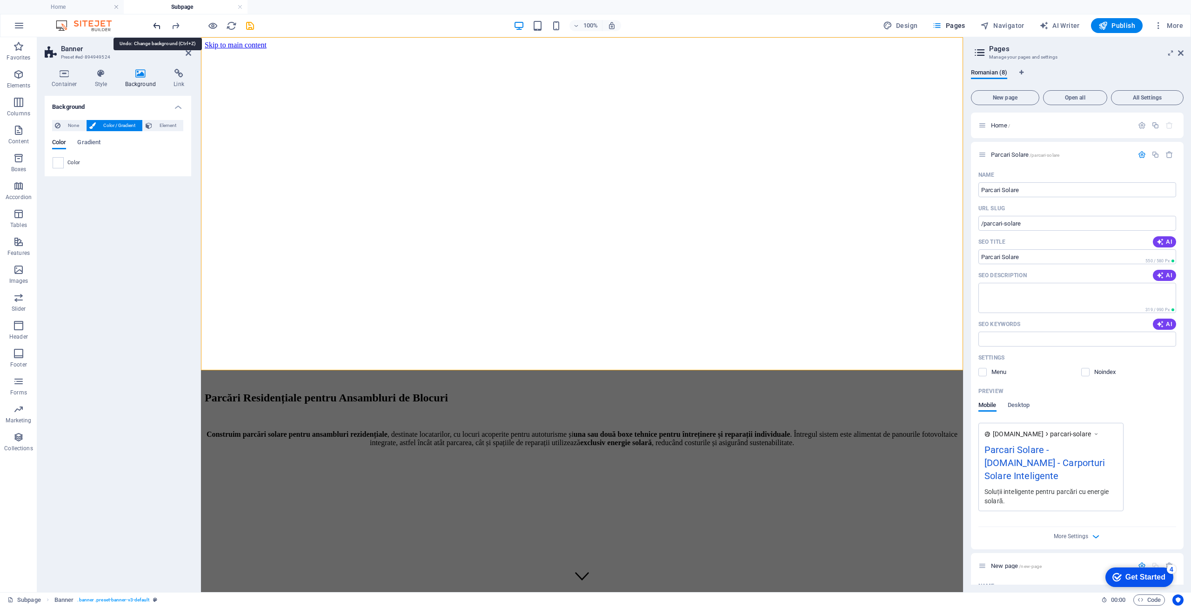
click at [156, 24] on icon "undo" at bounding box center [157, 25] width 11 height 11
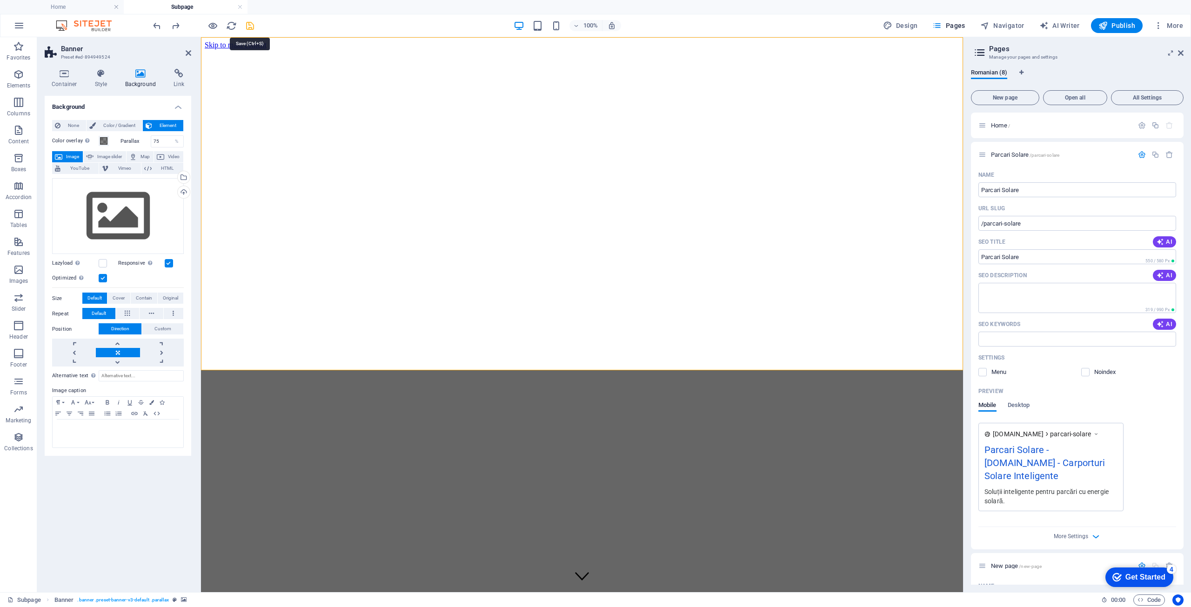
click at [248, 27] on icon "save" at bounding box center [250, 25] width 11 height 11
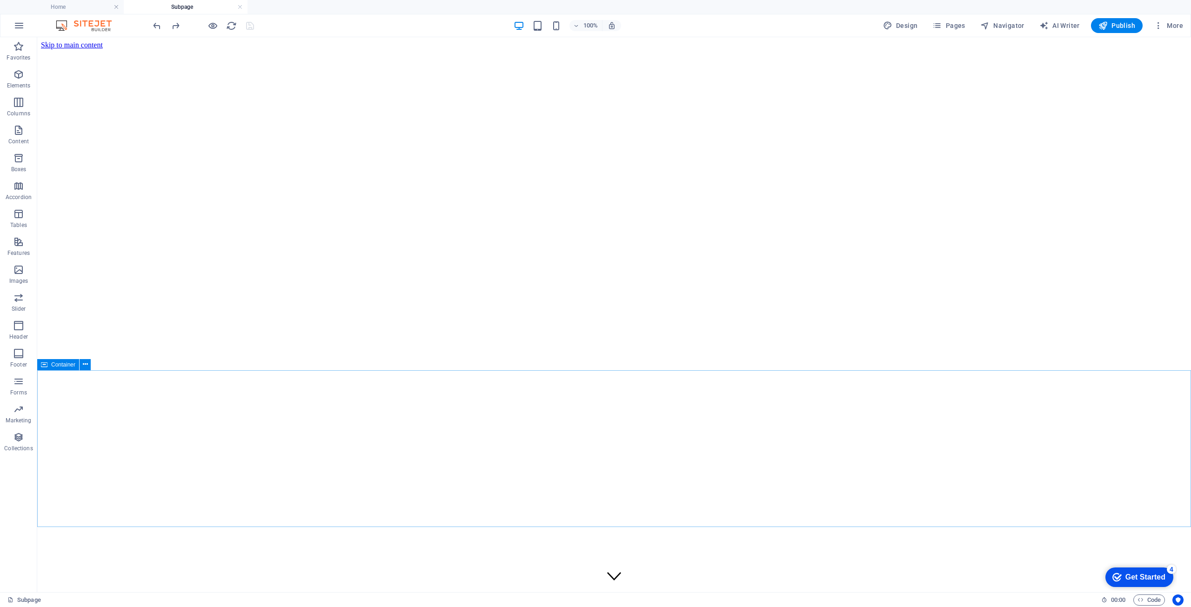
click at [24, 274] on icon "button" at bounding box center [18, 269] width 11 height 11
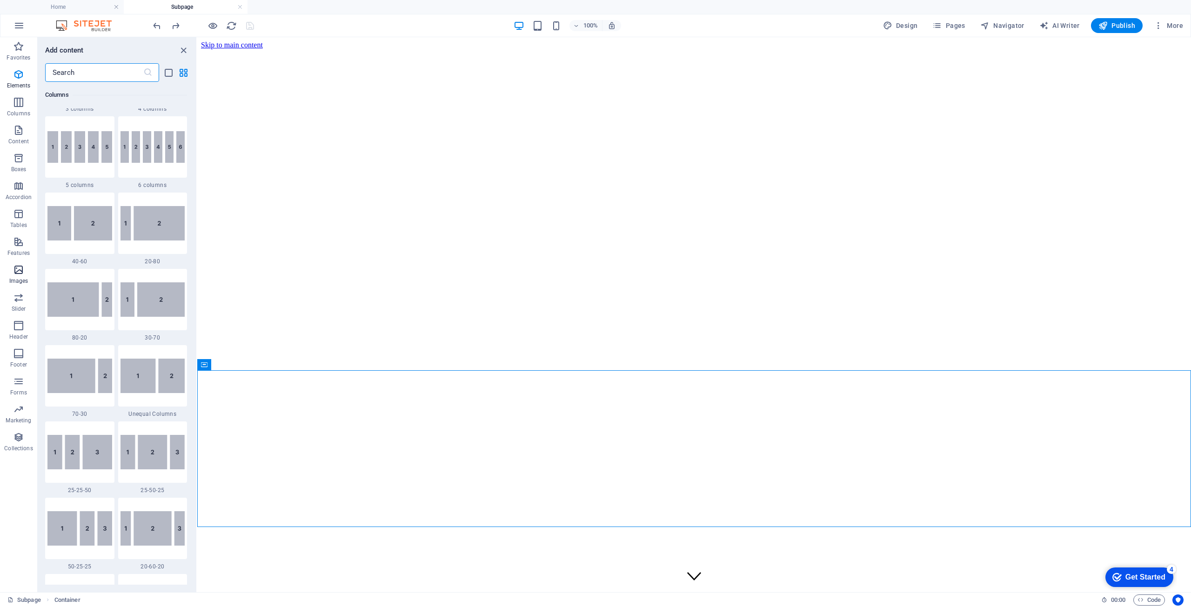
scroll to position [4717, 0]
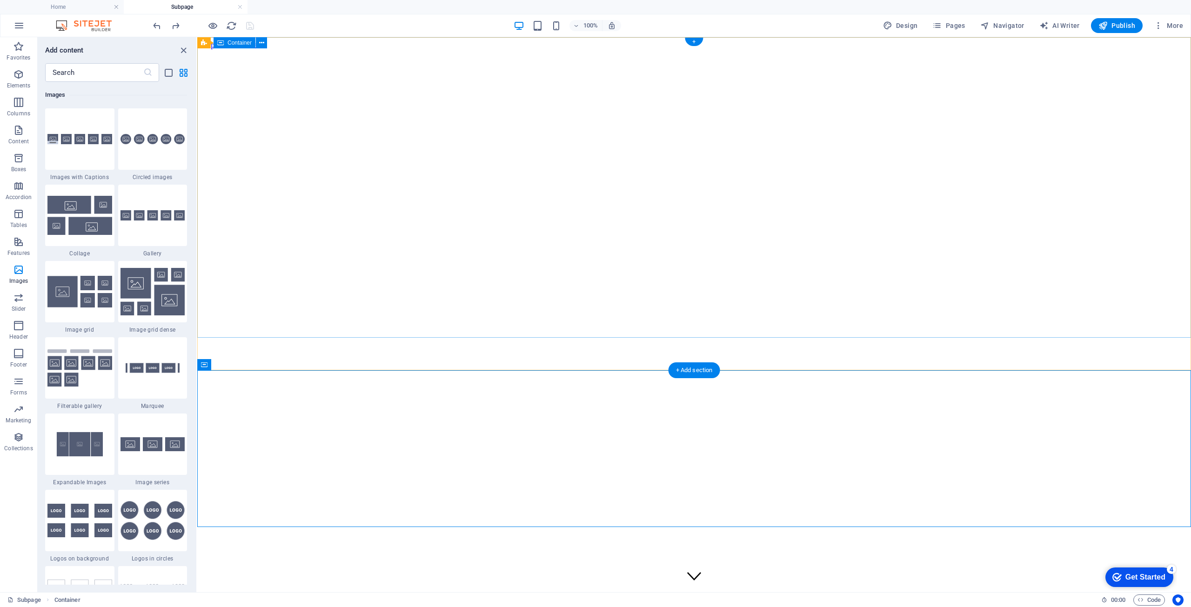
click at [295, 549] on div at bounding box center [694, 552] width 986 height 7
click at [260, 42] on icon at bounding box center [262, 43] width 7 height 10
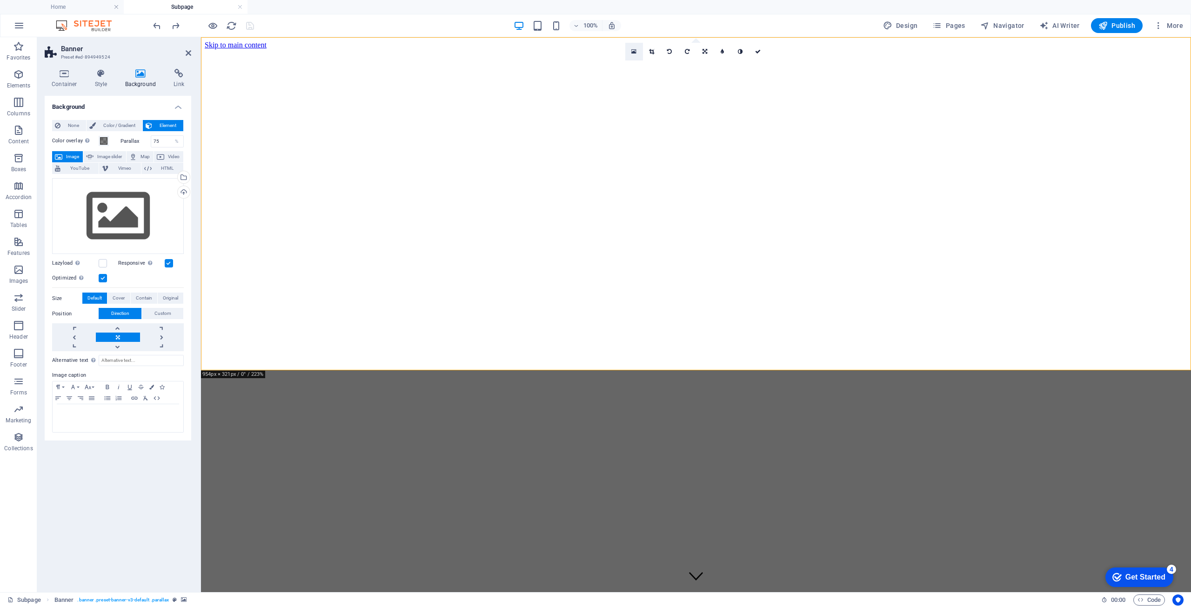
click at [633, 51] on icon at bounding box center [633, 51] width 5 height 7
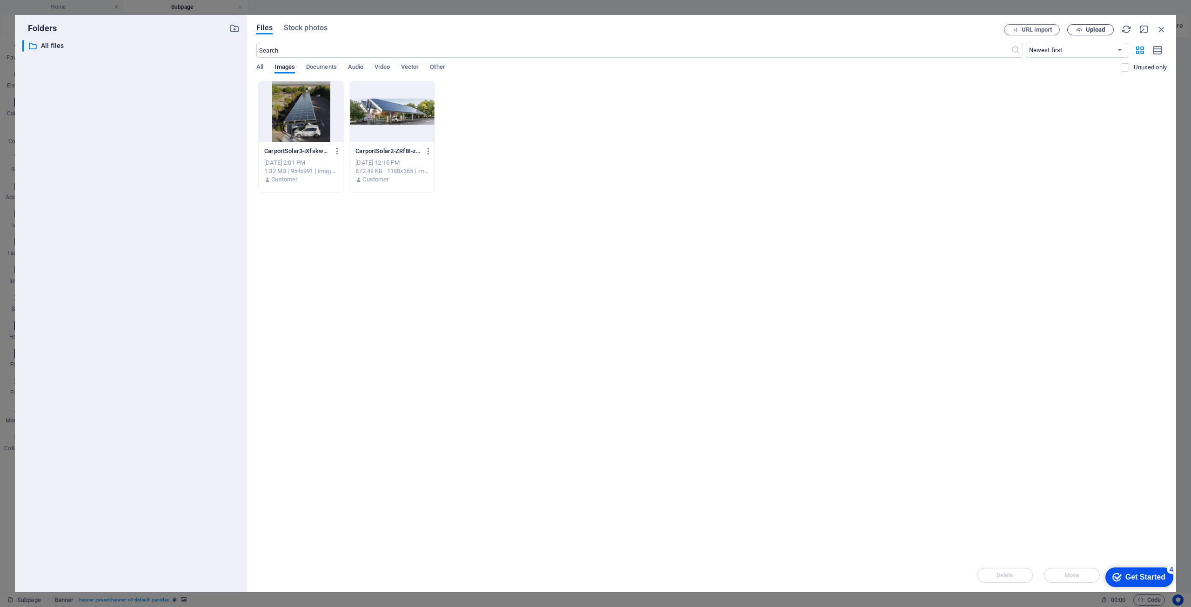
click at [1088, 28] on span "Upload" at bounding box center [1095, 30] width 19 height 6
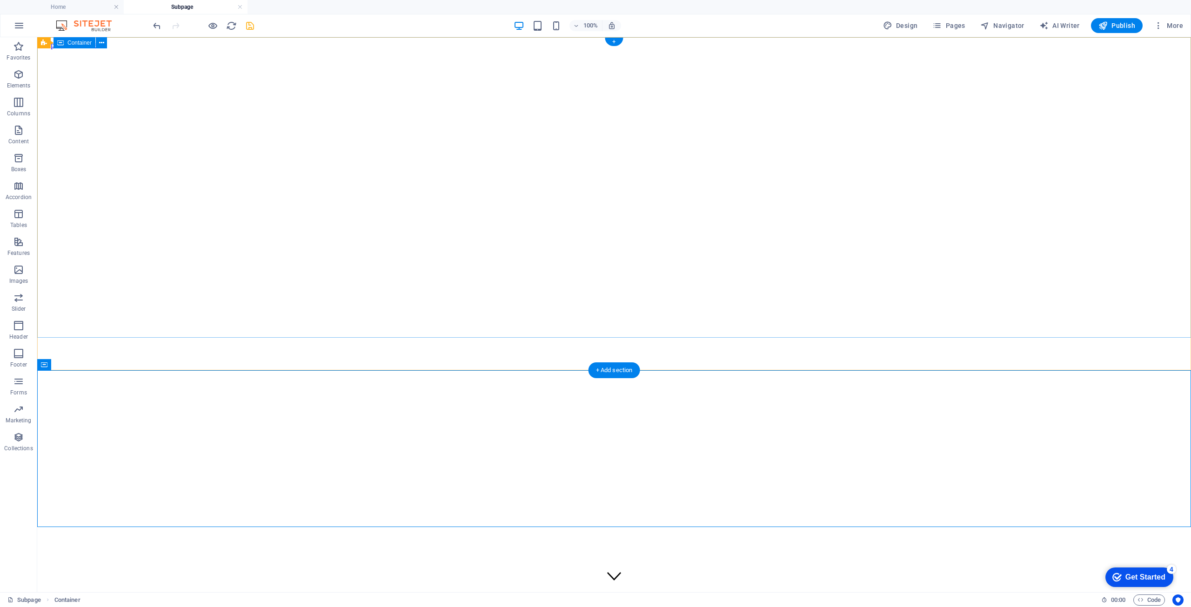
click at [607, 549] on div at bounding box center [614, 552] width 1146 height 7
click at [101, 42] on icon at bounding box center [101, 43] width 5 height 10
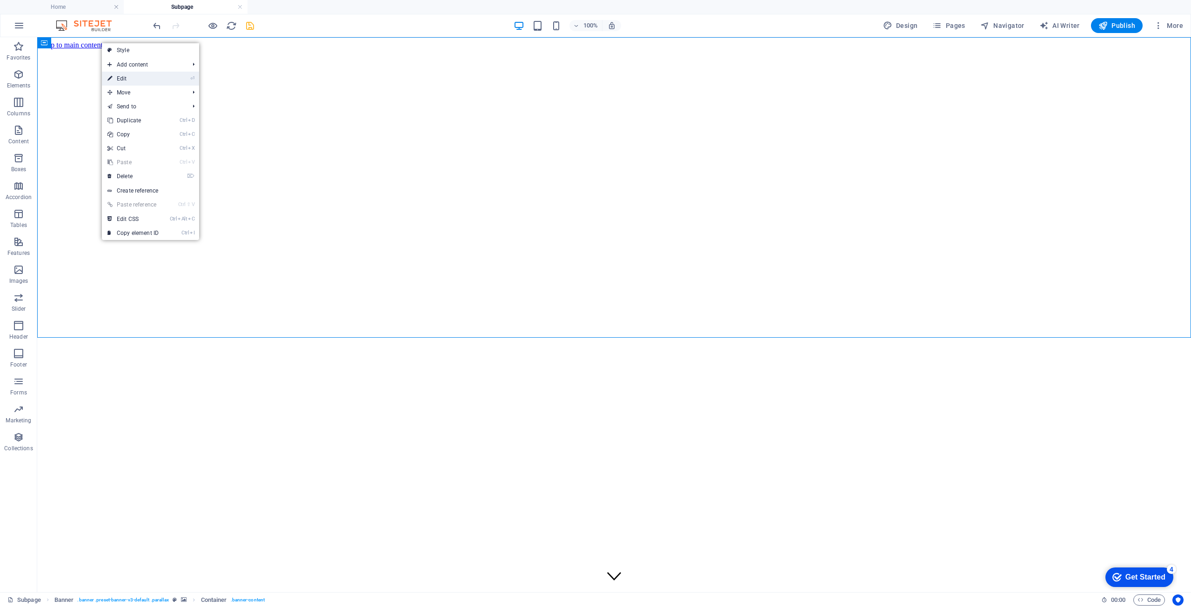
click at [127, 76] on link "⏎ Edit" at bounding box center [133, 79] width 62 height 14
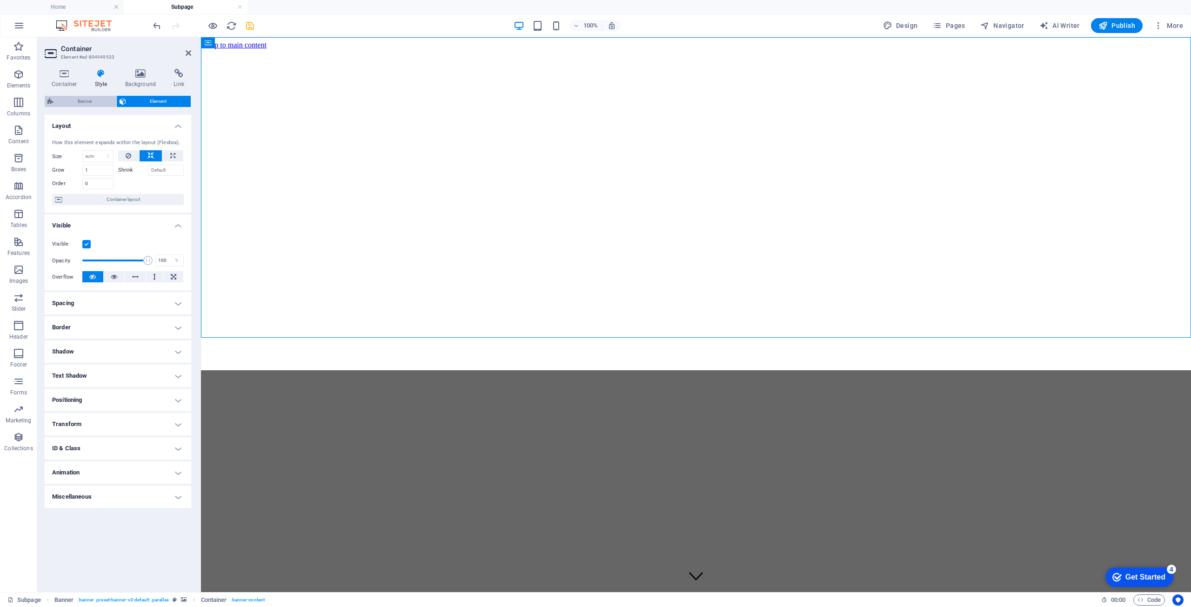
click at [54, 101] on button "Banner" at bounding box center [81, 101] width 72 height 11
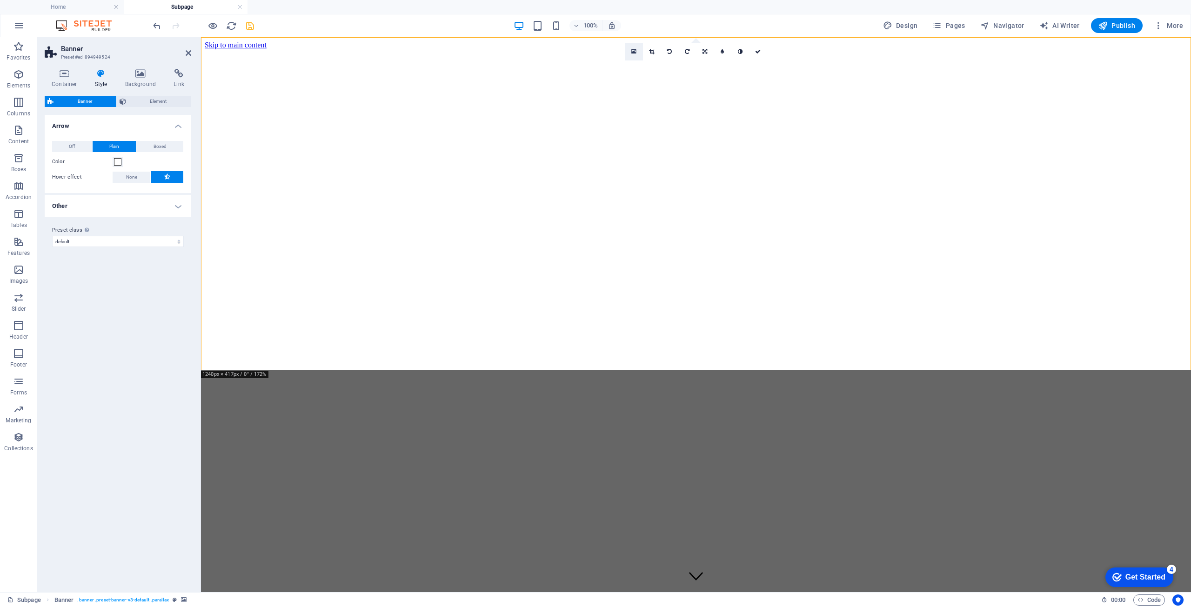
click at [634, 53] on icon at bounding box center [633, 51] width 5 height 7
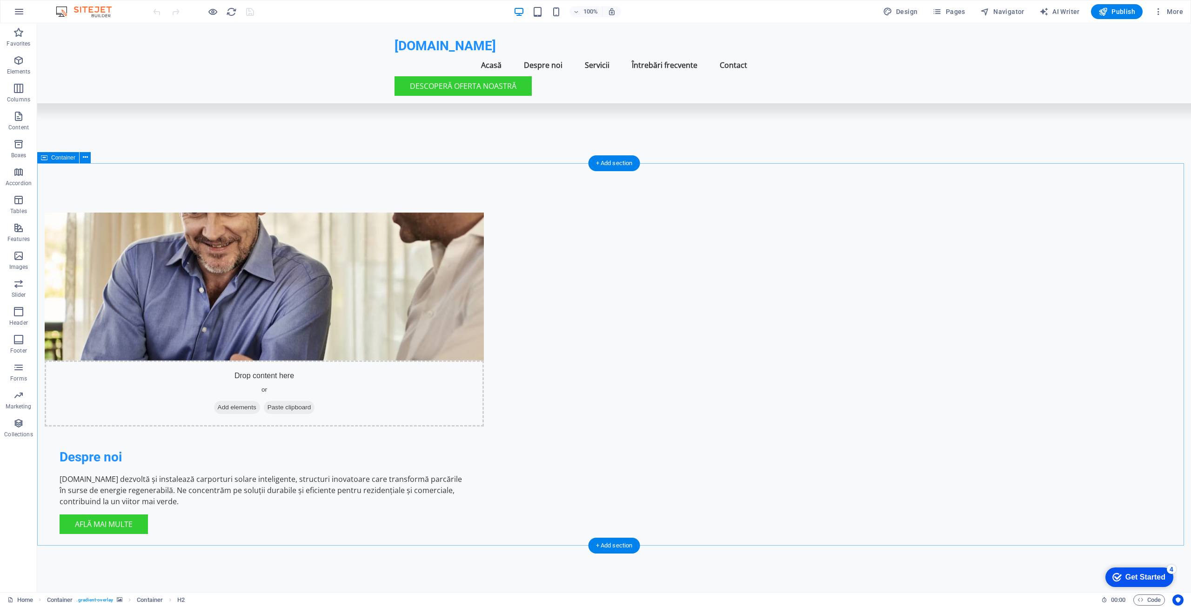
scroll to position [372, 0]
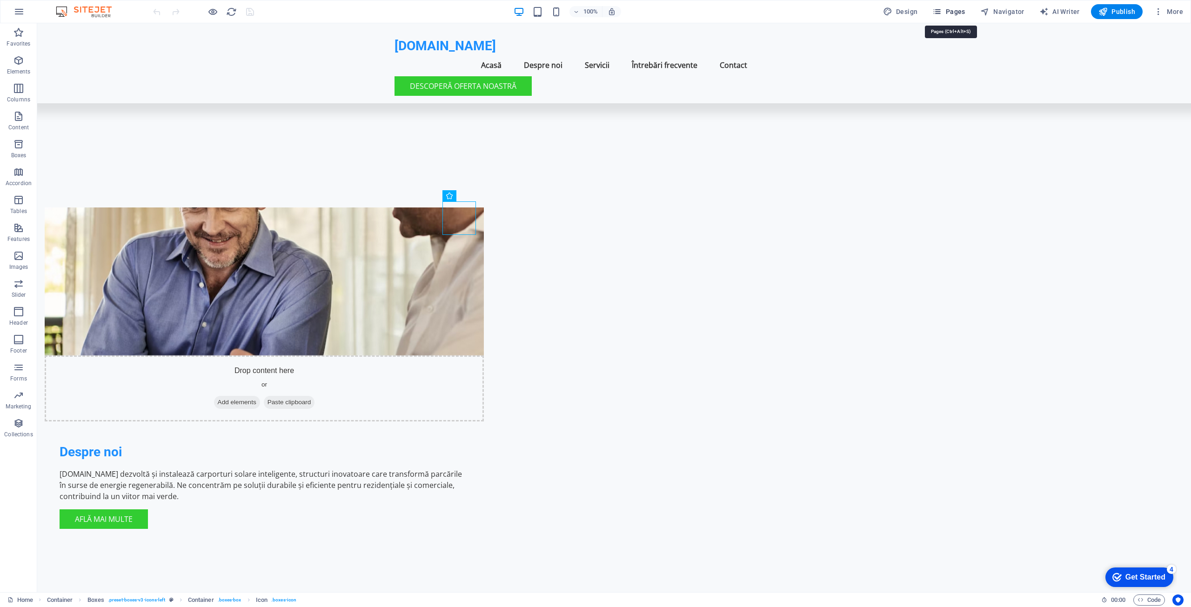
click at [954, 12] on span "Pages" at bounding box center [948, 11] width 33 height 9
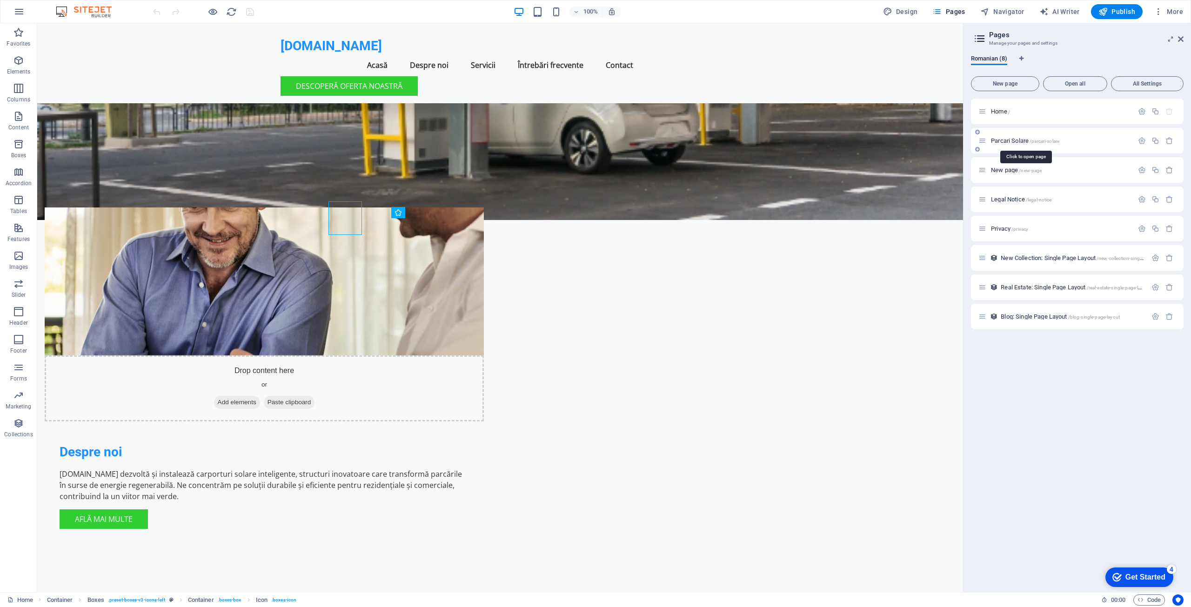
click at [1012, 141] on span "Parcari Solare /parcari-solare" at bounding box center [1025, 140] width 68 height 7
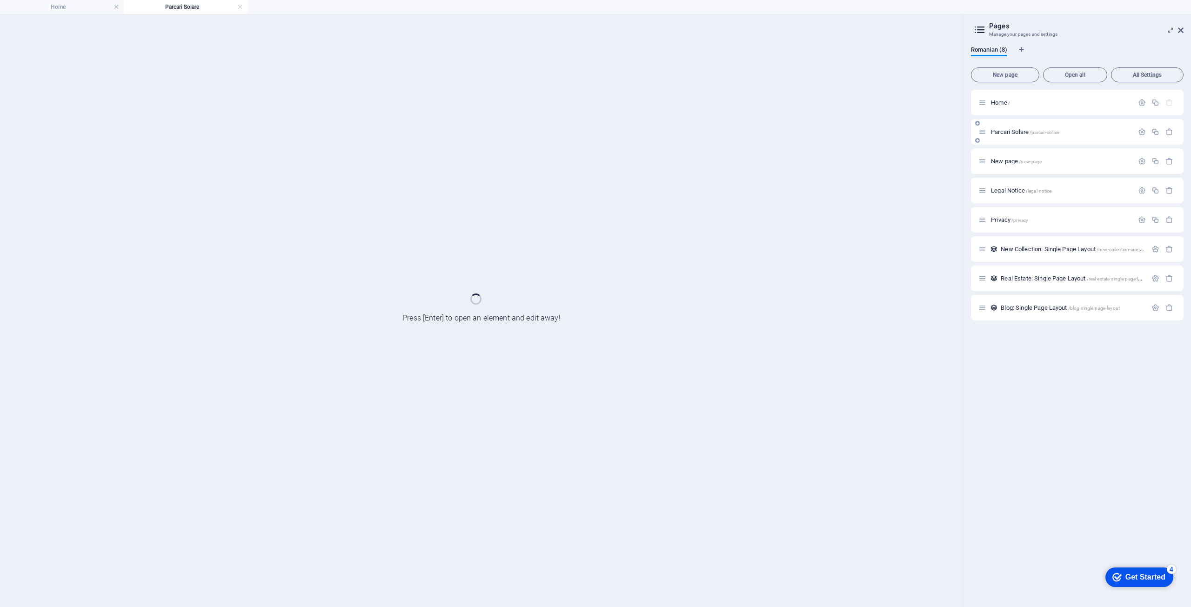
scroll to position [0, 0]
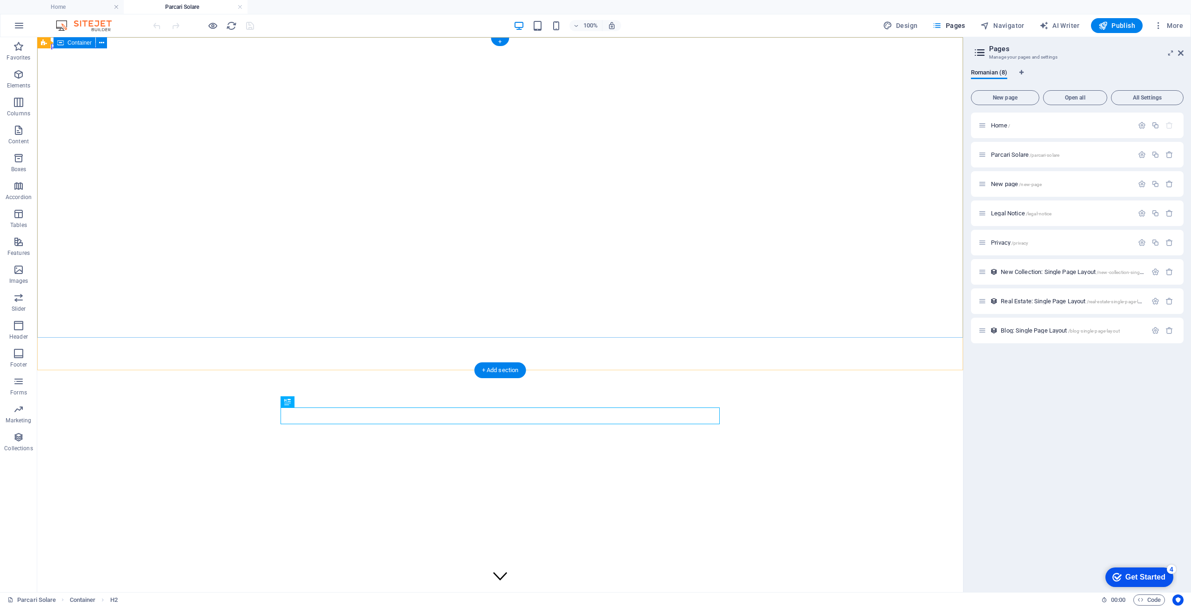
click at [661, 549] on div at bounding box center [500, 552] width 918 height 7
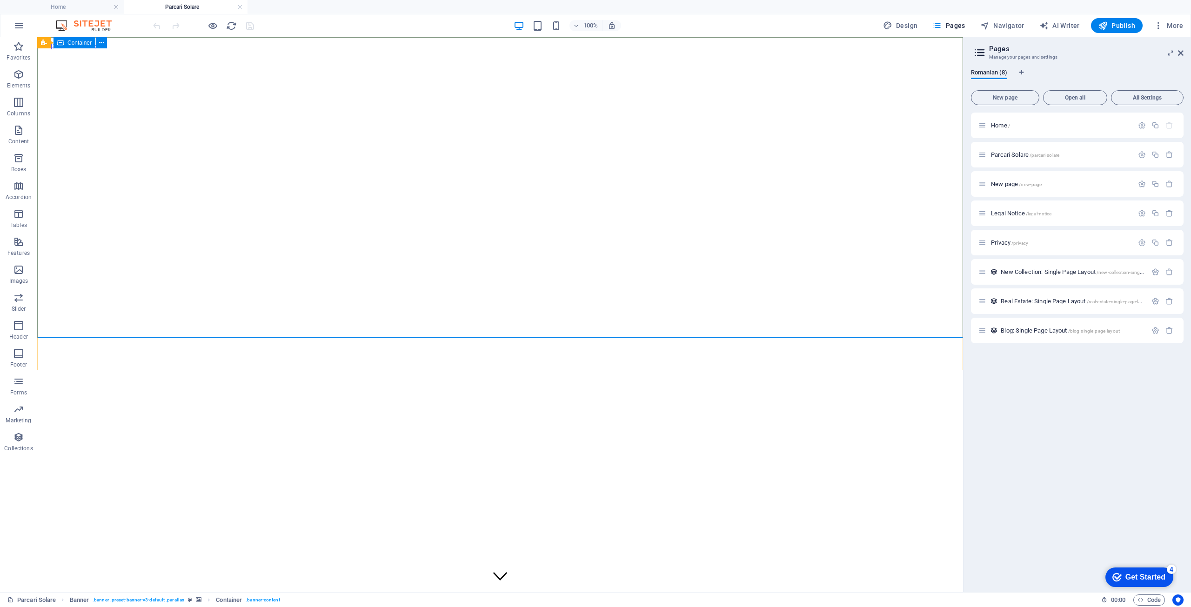
click at [88, 42] on span "Container" at bounding box center [79, 43] width 24 height 6
click at [100, 44] on icon at bounding box center [101, 43] width 5 height 10
click at [82, 45] on span "Container" at bounding box center [79, 43] width 24 height 6
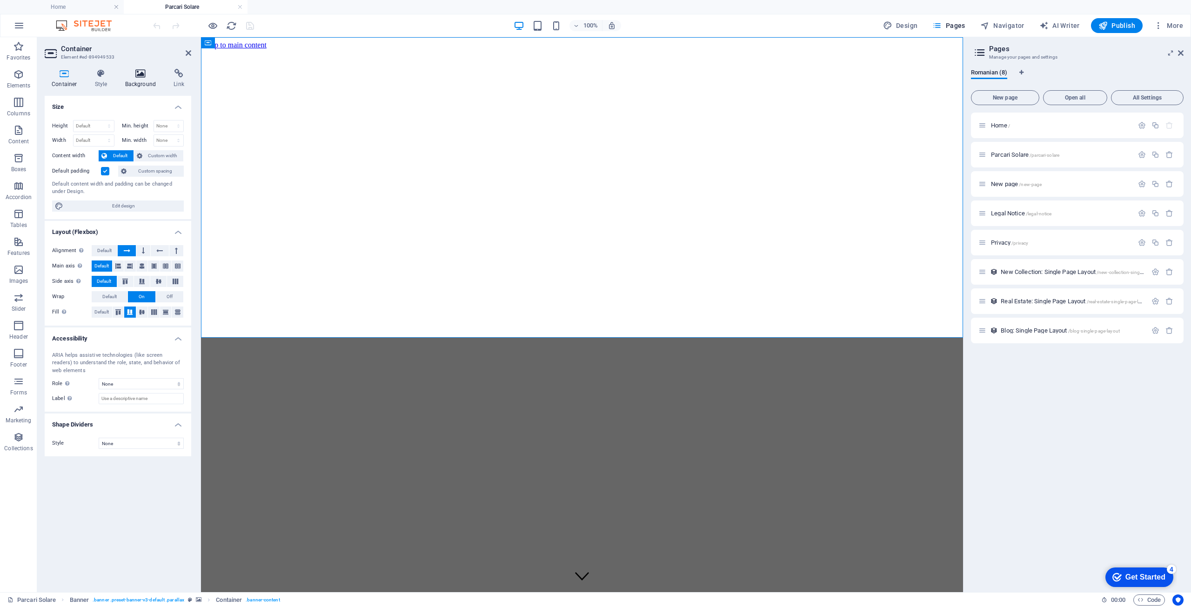
click at [141, 76] on icon at bounding box center [140, 73] width 45 height 9
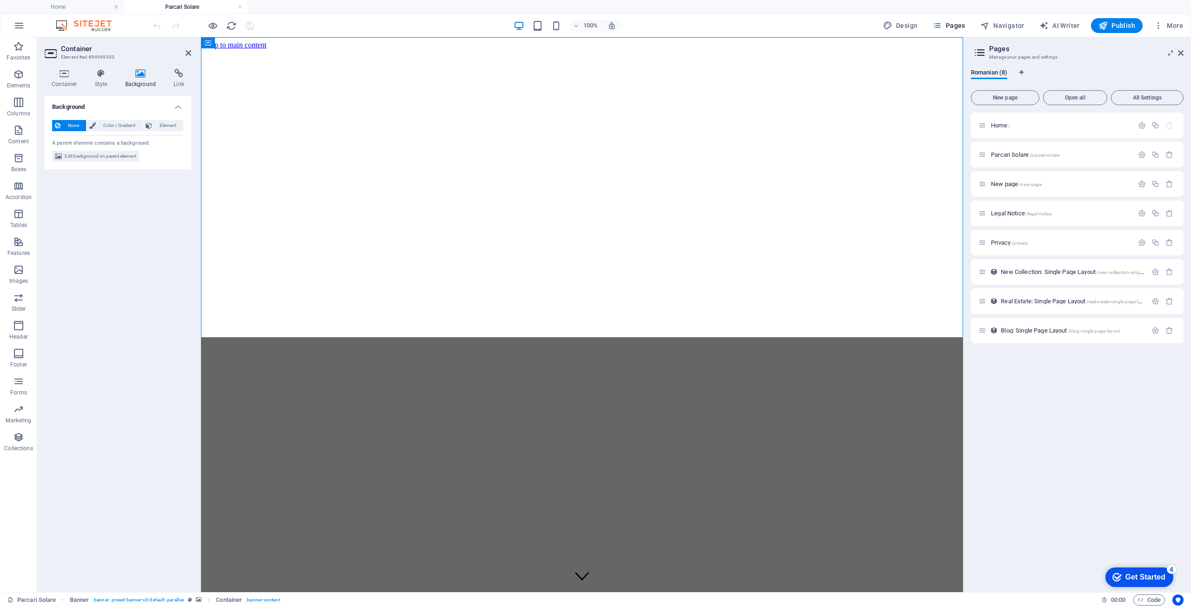
click at [66, 124] on span "None" at bounding box center [73, 125] width 20 height 11
click at [71, 127] on span "None" at bounding box center [73, 125] width 20 height 11
click at [101, 153] on span "Edit background on parent element" at bounding box center [101, 156] width 72 height 11
select select "%"
select select "px"
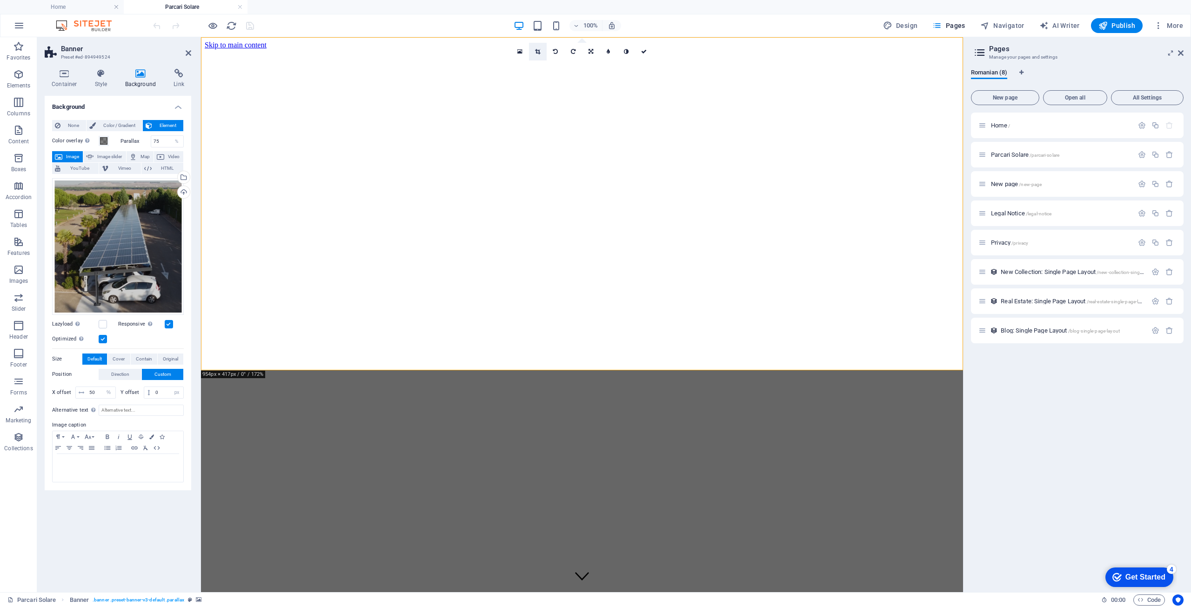
click at [538, 49] on icon at bounding box center [537, 52] width 5 height 6
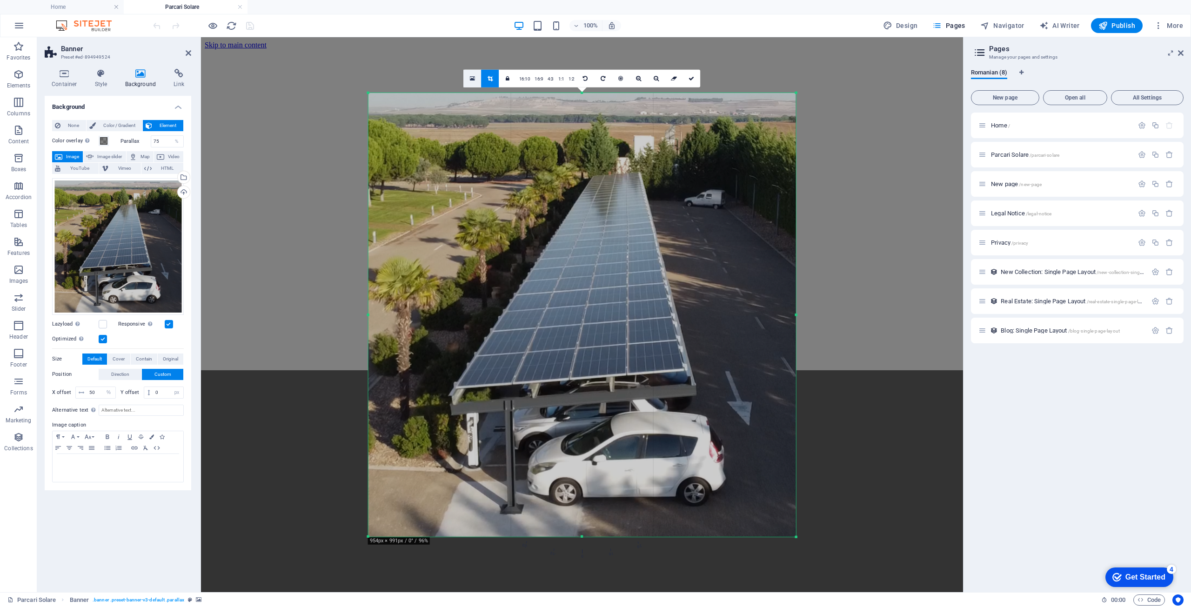
click at [478, 75] on link at bounding box center [473, 78] width 18 height 18
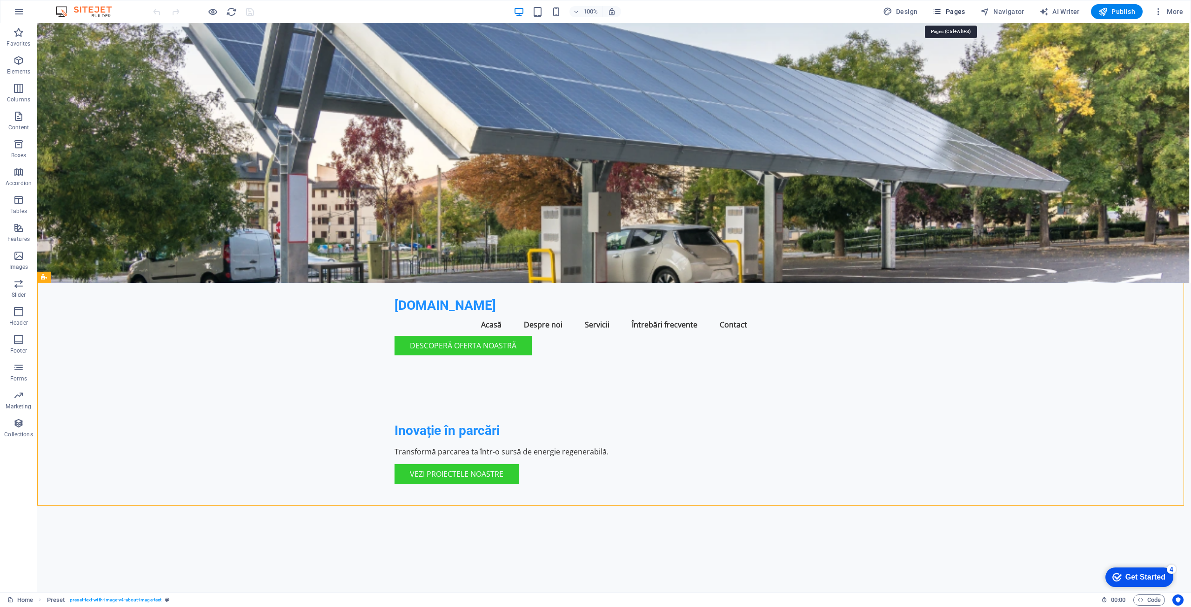
click at [955, 8] on span "Pages" at bounding box center [948, 11] width 33 height 9
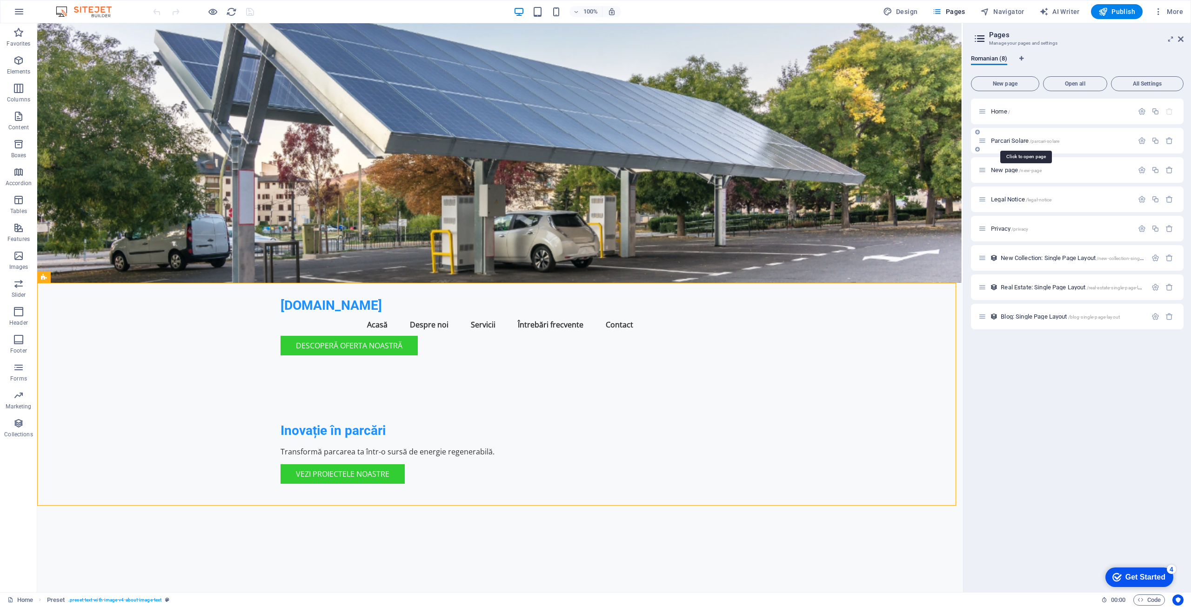
click at [1012, 141] on span "Parcari Solare /parcari-solare" at bounding box center [1025, 140] width 68 height 7
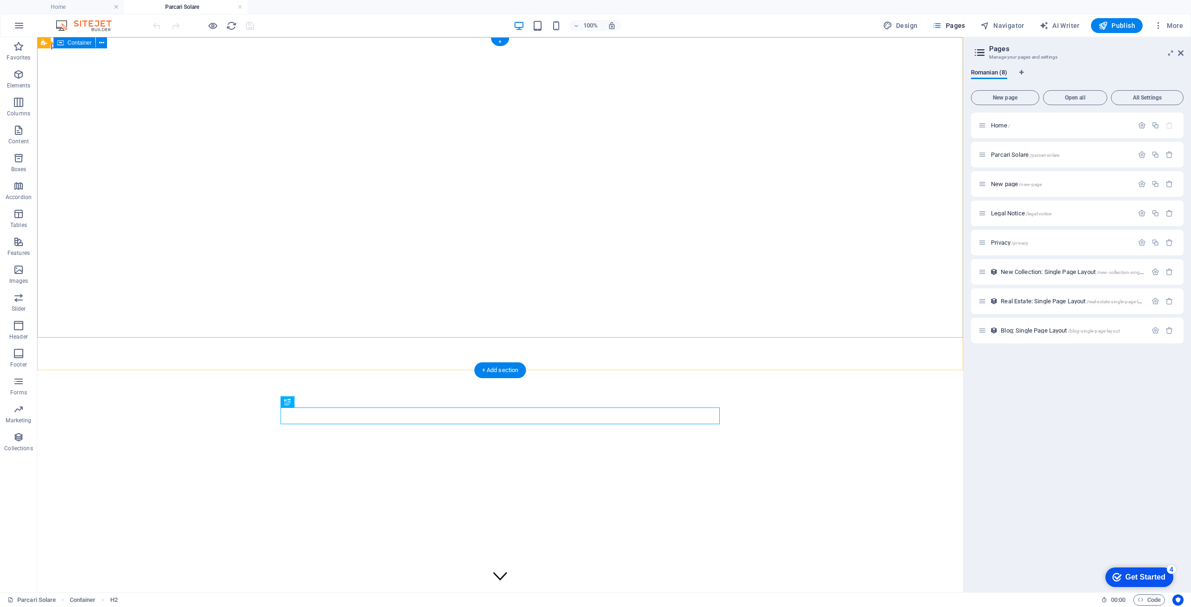
click at [518, 549] on div at bounding box center [500, 552] width 918 height 7
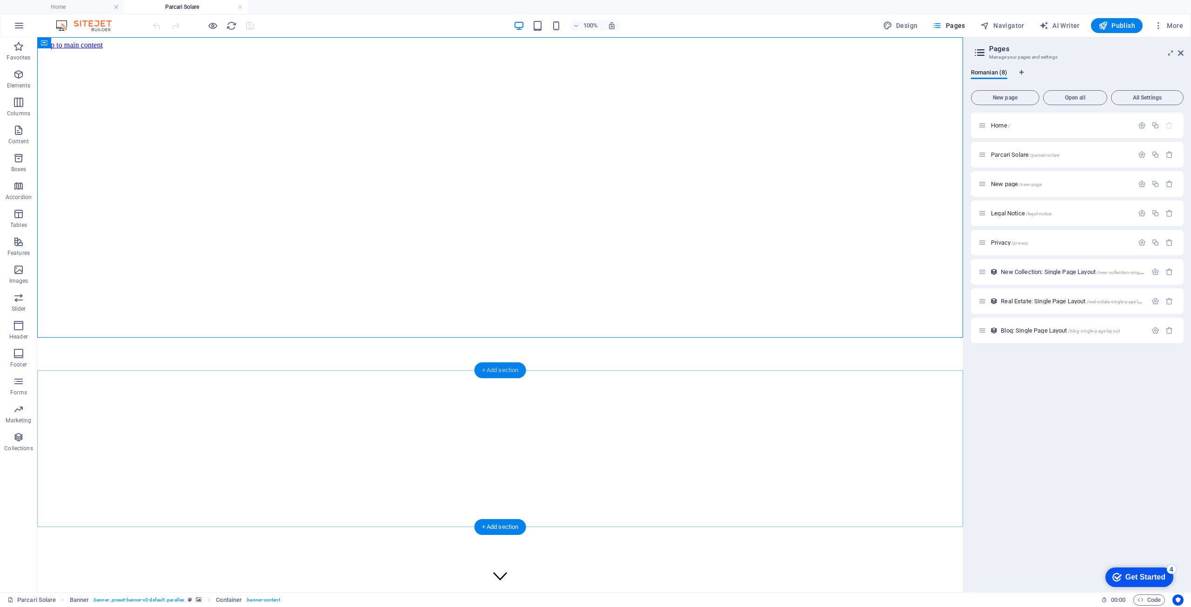
click at [500, 373] on div "+ Add section" at bounding box center [500, 370] width 52 height 16
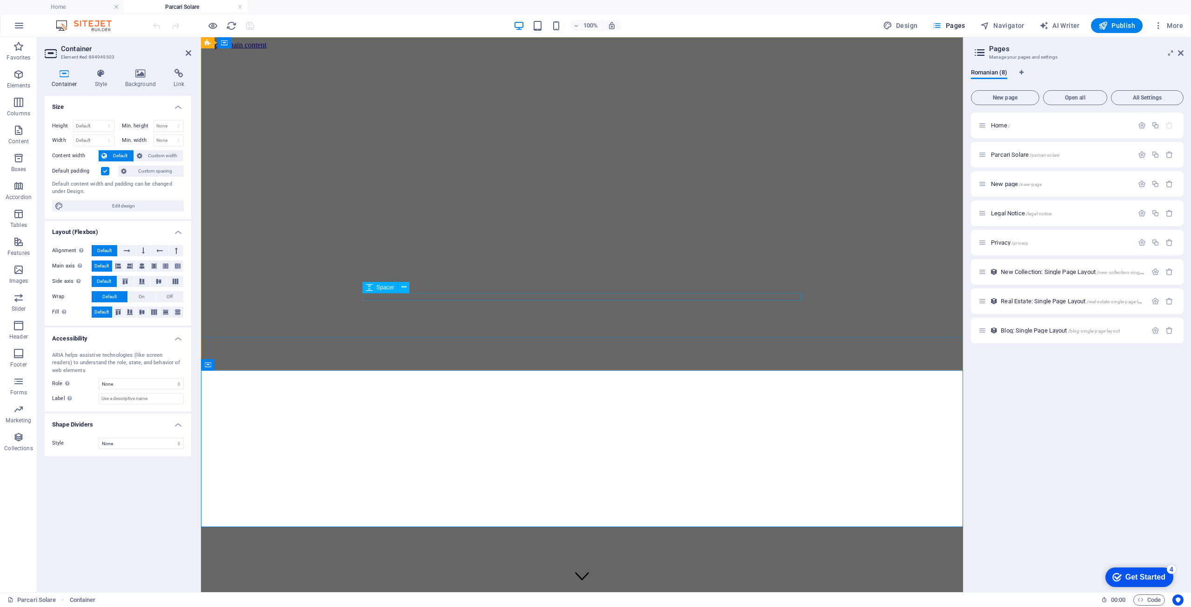
click at [486, 549] on div at bounding box center [582, 552] width 754 height 7
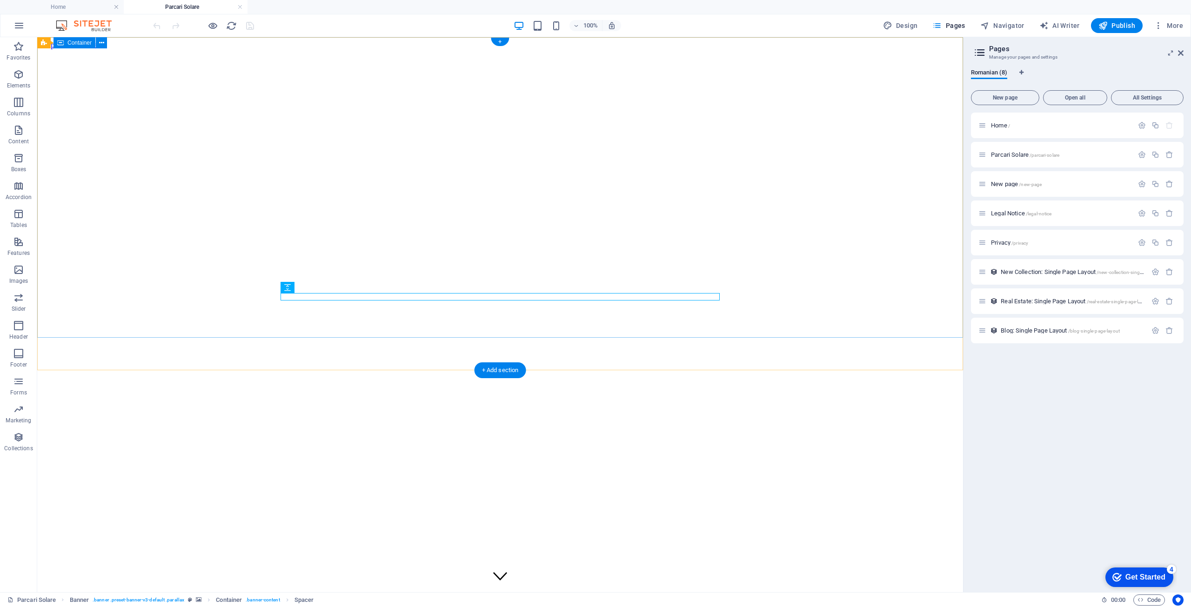
click at [485, 549] on div at bounding box center [500, 552] width 918 height 7
click at [468, 549] on div at bounding box center [500, 552] width 918 height 7
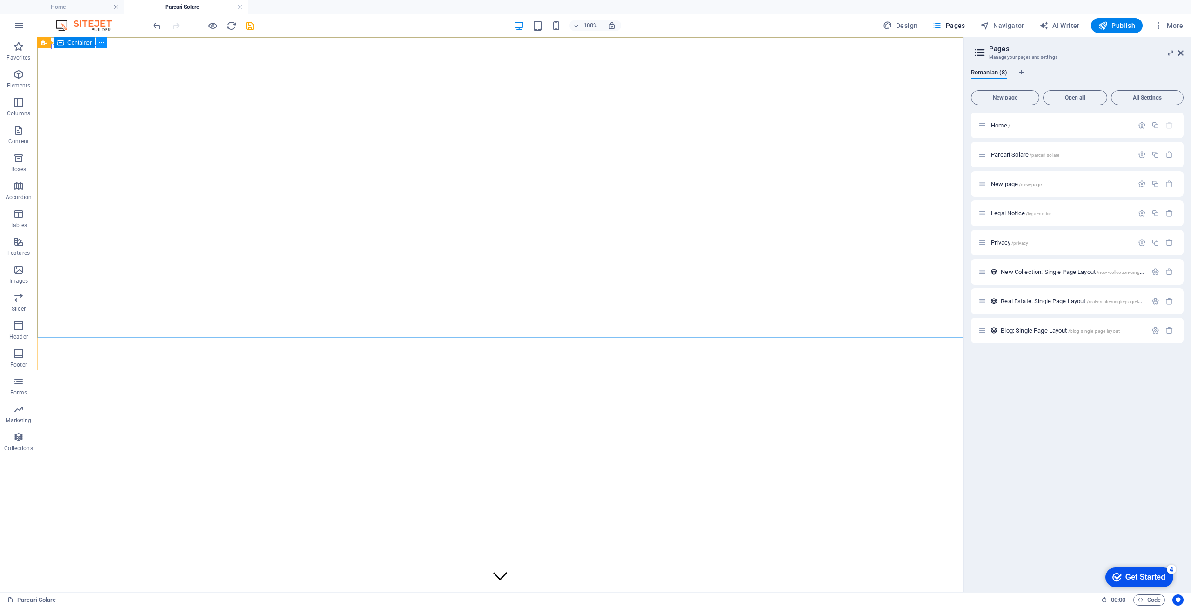
click at [102, 43] on icon at bounding box center [101, 43] width 5 height 10
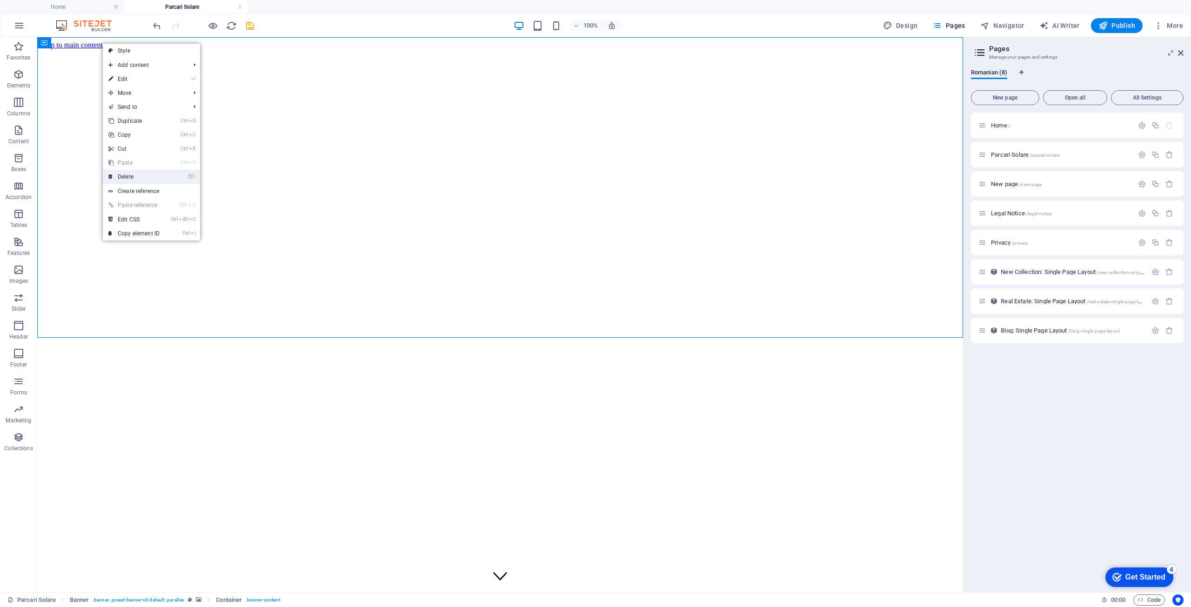
click at [130, 178] on link "⌦ Delete" at bounding box center [134, 177] width 62 height 14
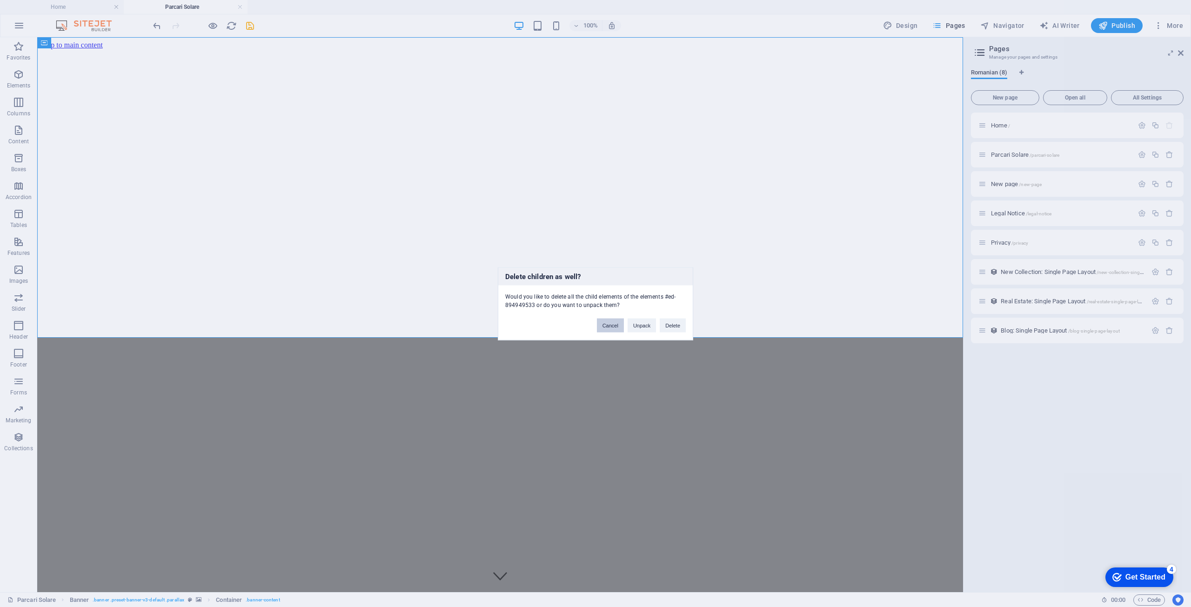
click at [611, 324] on button "Cancel" at bounding box center [610, 325] width 27 height 14
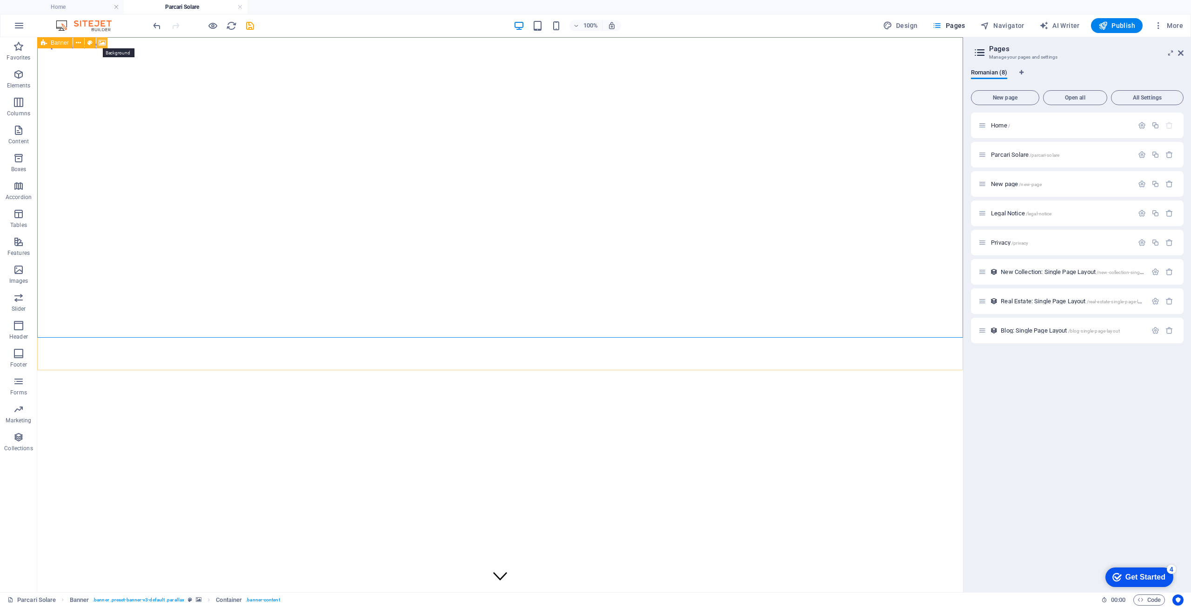
click at [101, 45] on icon at bounding box center [102, 43] width 7 height 10
select select "%"
select select "px"
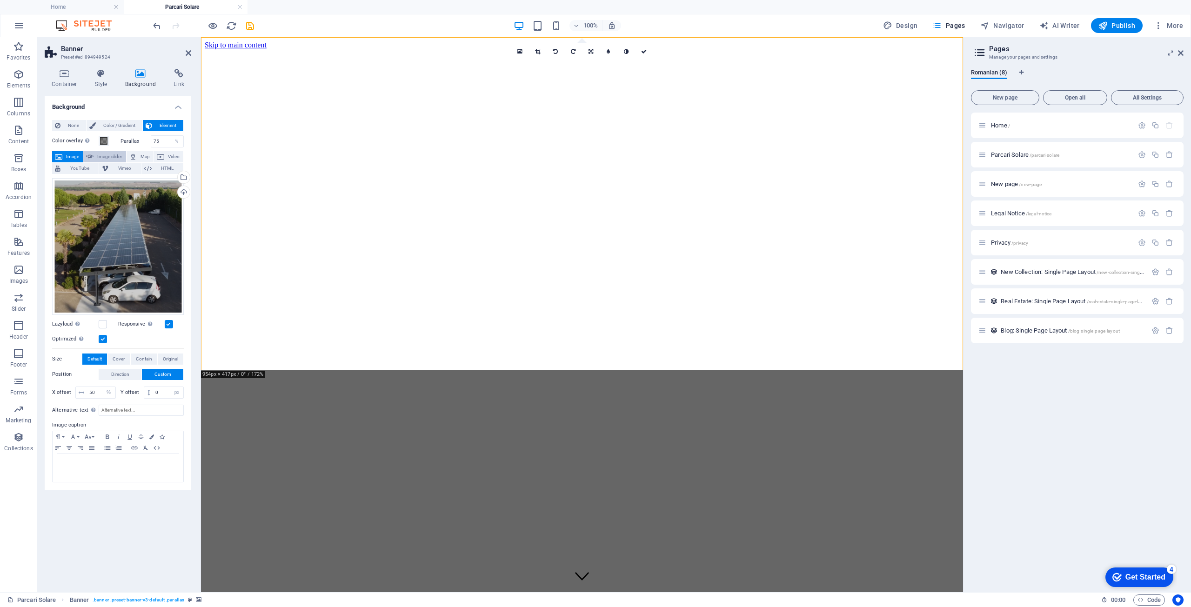
click at [113, 154] on span "Image slider" at bounding box center [109, 156] width 27 height 11
select select "ms"
select select "s"
select select "progressive"
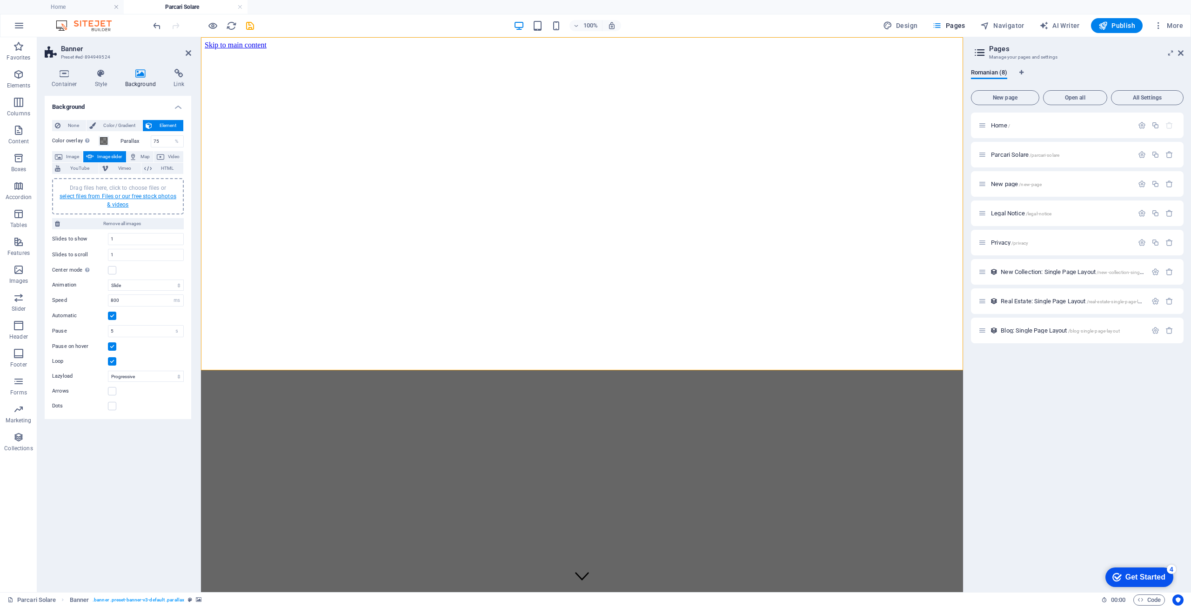
click at [123, 196] on link "select files from Files or our free stock photos & videos" at bounding box center [118, 200] width 117 height 15
